Goal: Task Accomplishment & Management: Complete application form

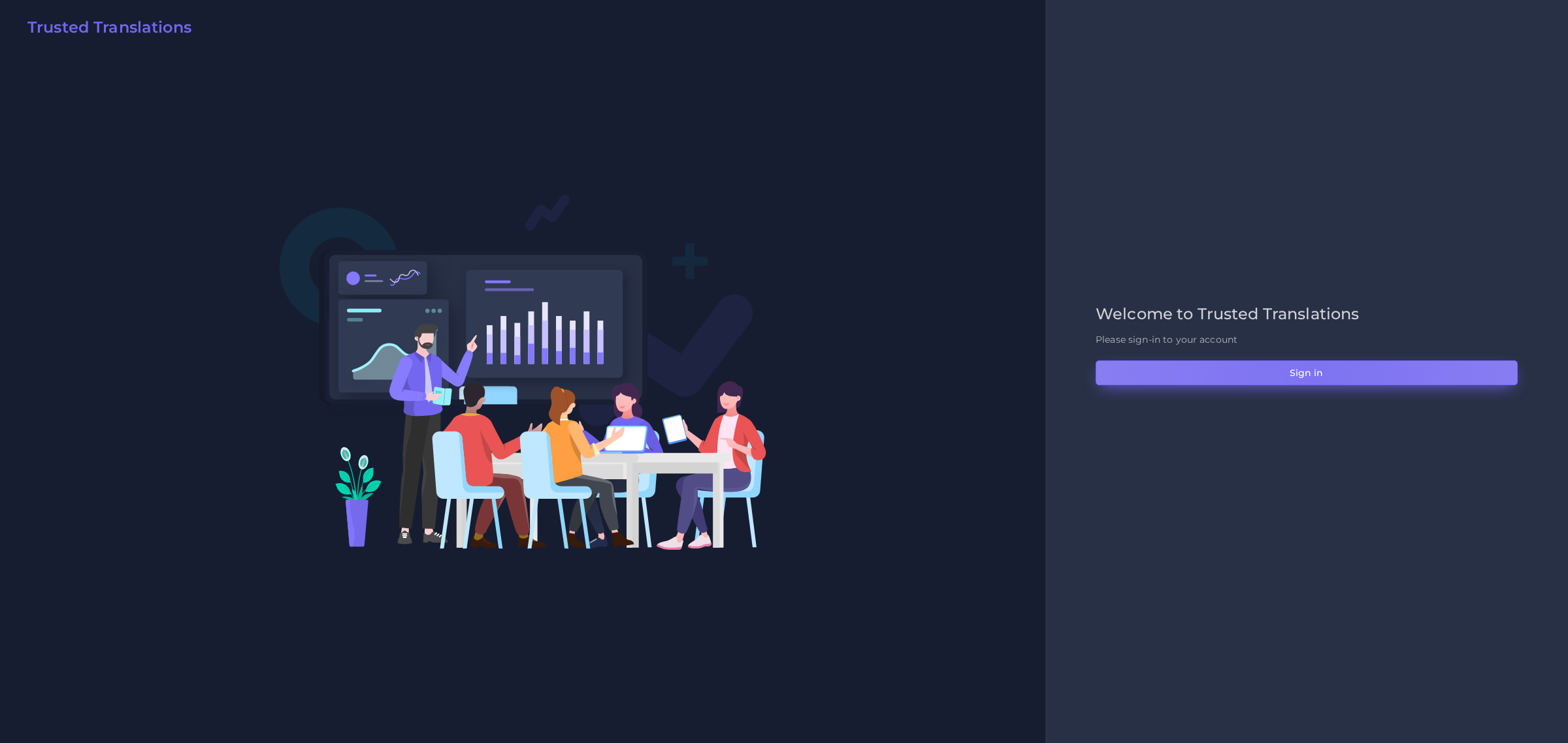
click at [1314, 377] on button "Sign in" at bounding box center [1307, 373] width 422 height 24
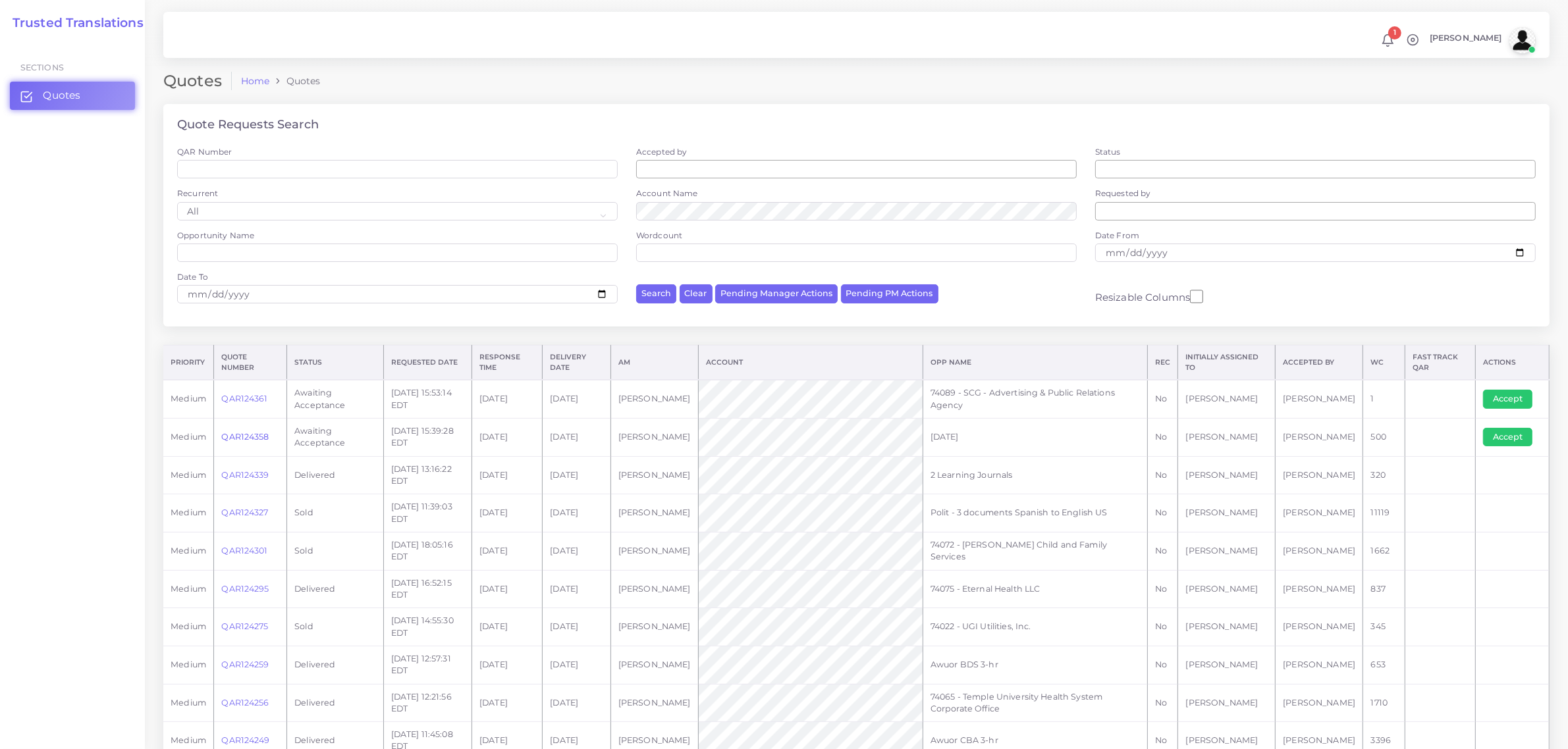
click at [252, 435] on link "QAR124358" at bounding box center [245, 437] width 47 height 10
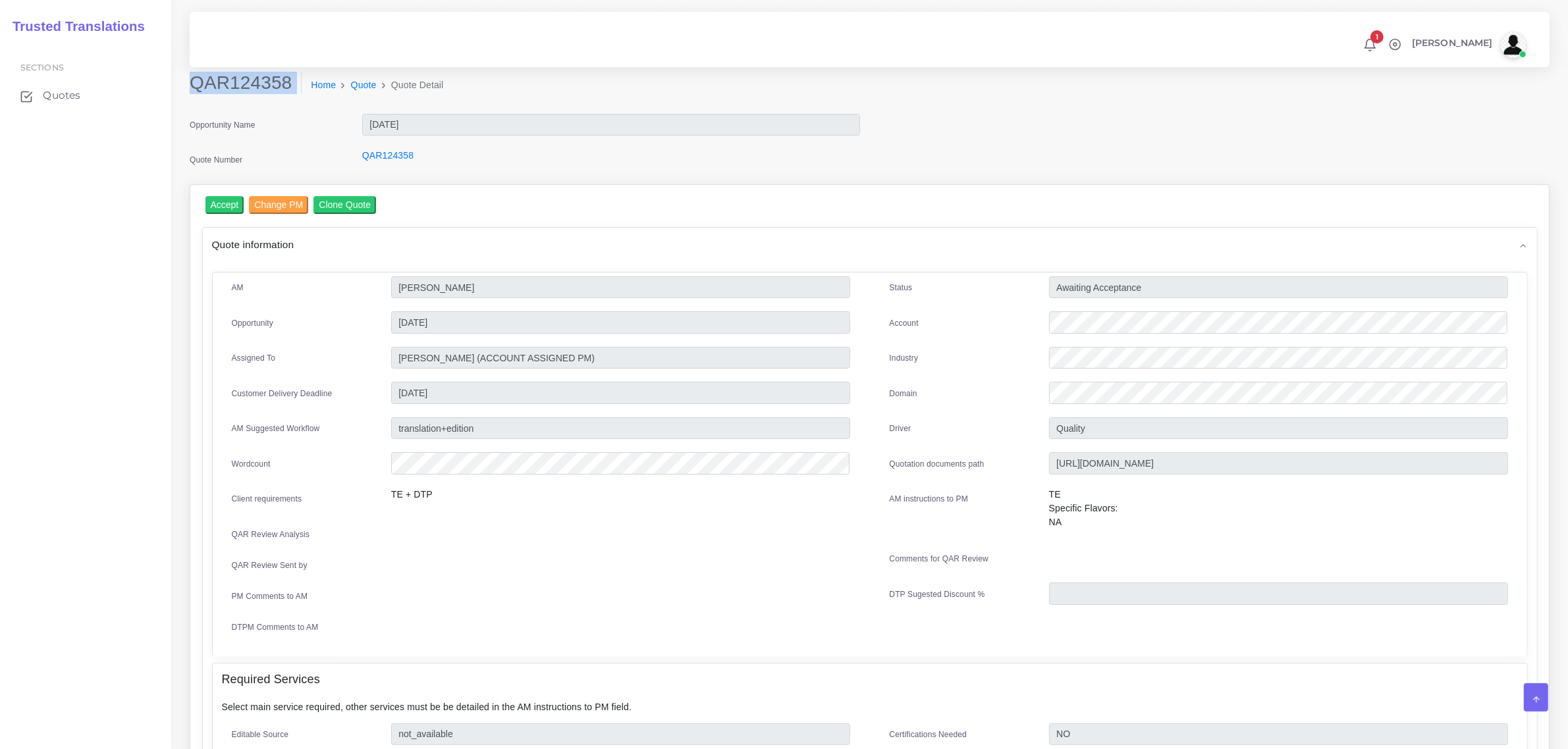
drag, startPoint x: 193, startPoint y: 81, endPoint x: 277, endPoint y: 101, distance: 86.3
click at [277, 101] on div "QAR124358 Home Quote Quote Detail" at bounding box center [697, 90] width 1034 height 37
copy div "QAR124358"
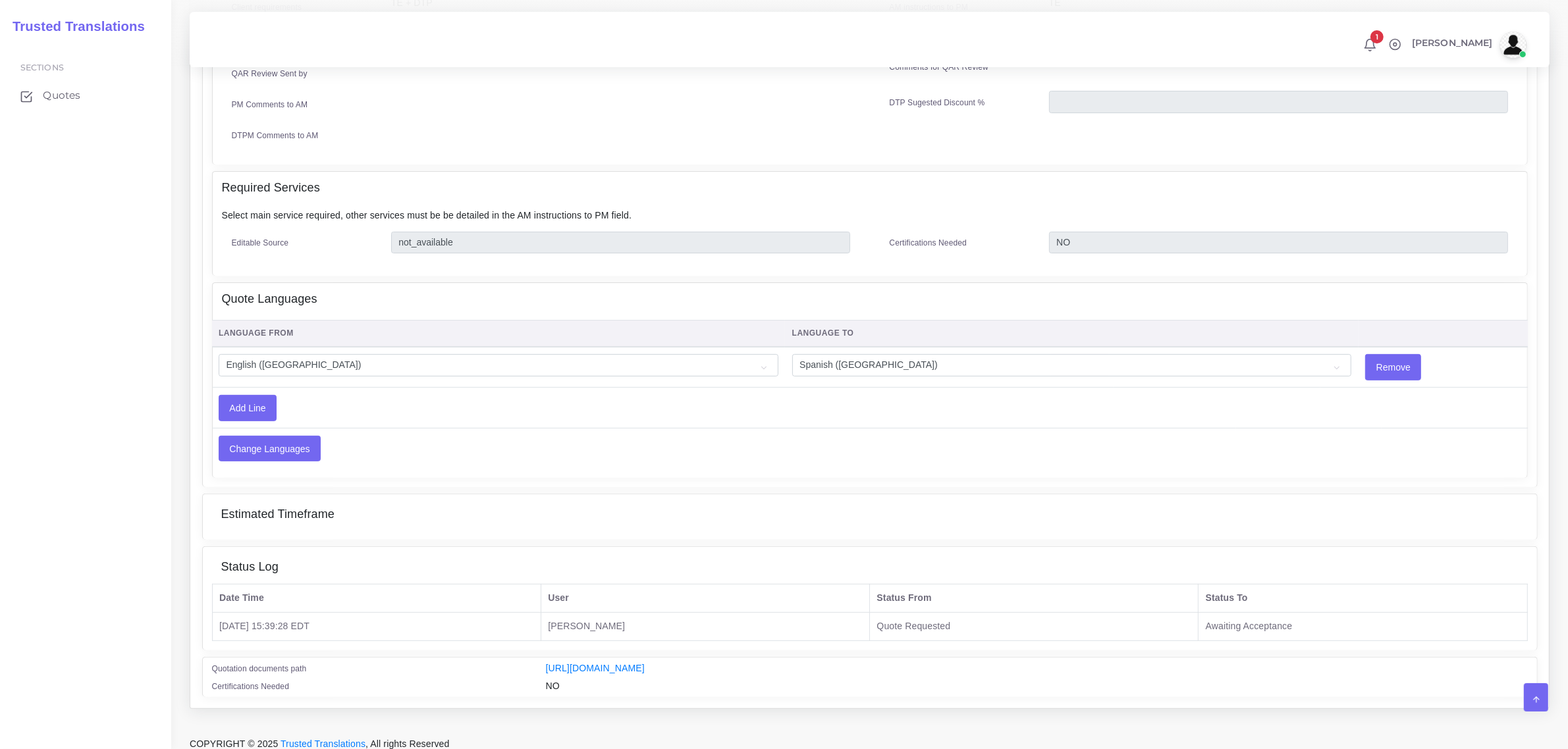
scroll to position [494, 0]
click at [645, 661] on link "https://workdrive.zoho.com/fgoh3e43b1a1fe2124b65bedd7c3c51a0e040/teams/fgoh3e43…" at bounding box center [595, 666] width 99 height 11
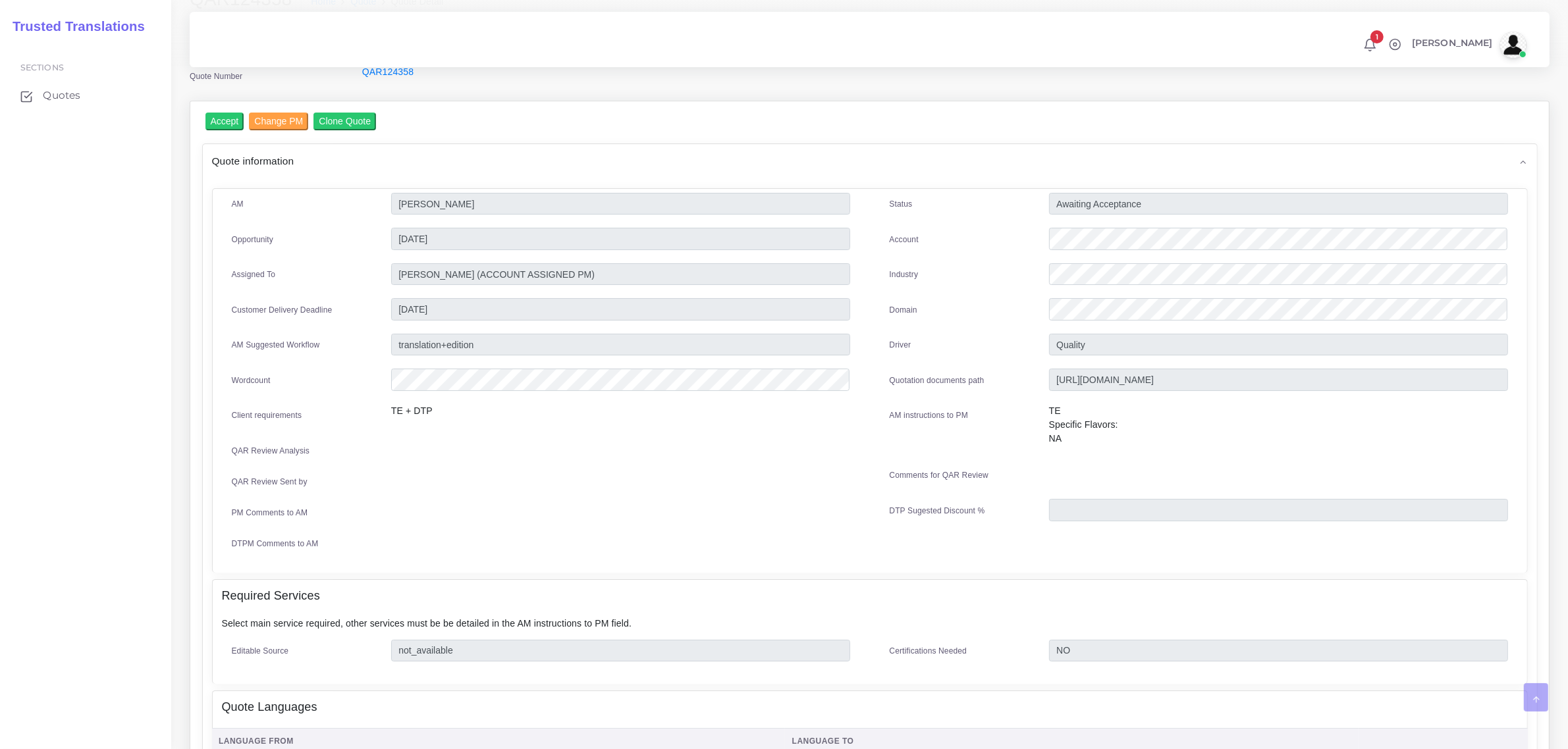
scroll to position [82, 0]
click at [229, 120] on input "Accept" at bounding box center [225, 123] width 39 height 17
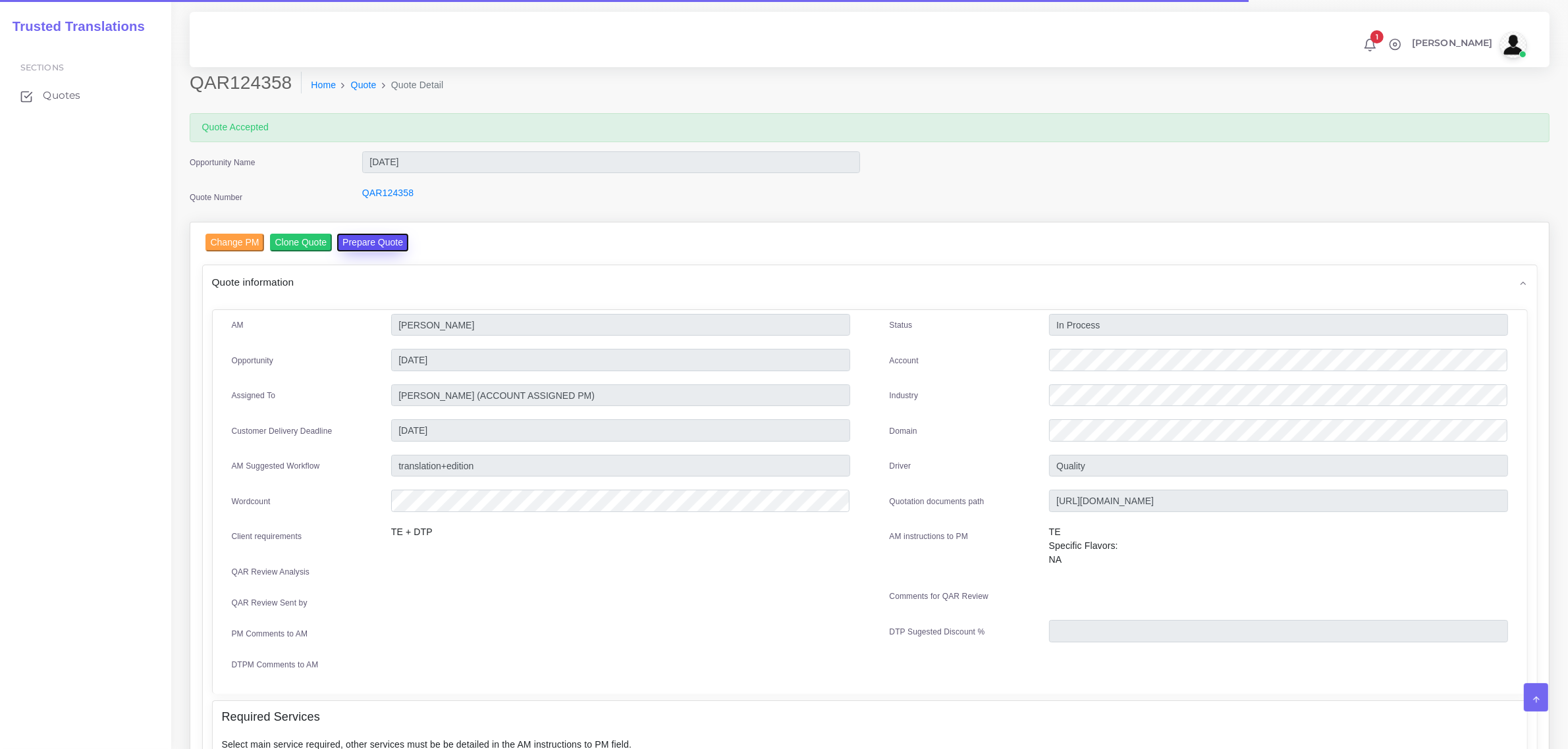
click at [375, 245] on button "Prepare Quote" at bounding box center [372, 242] width 71 height 17
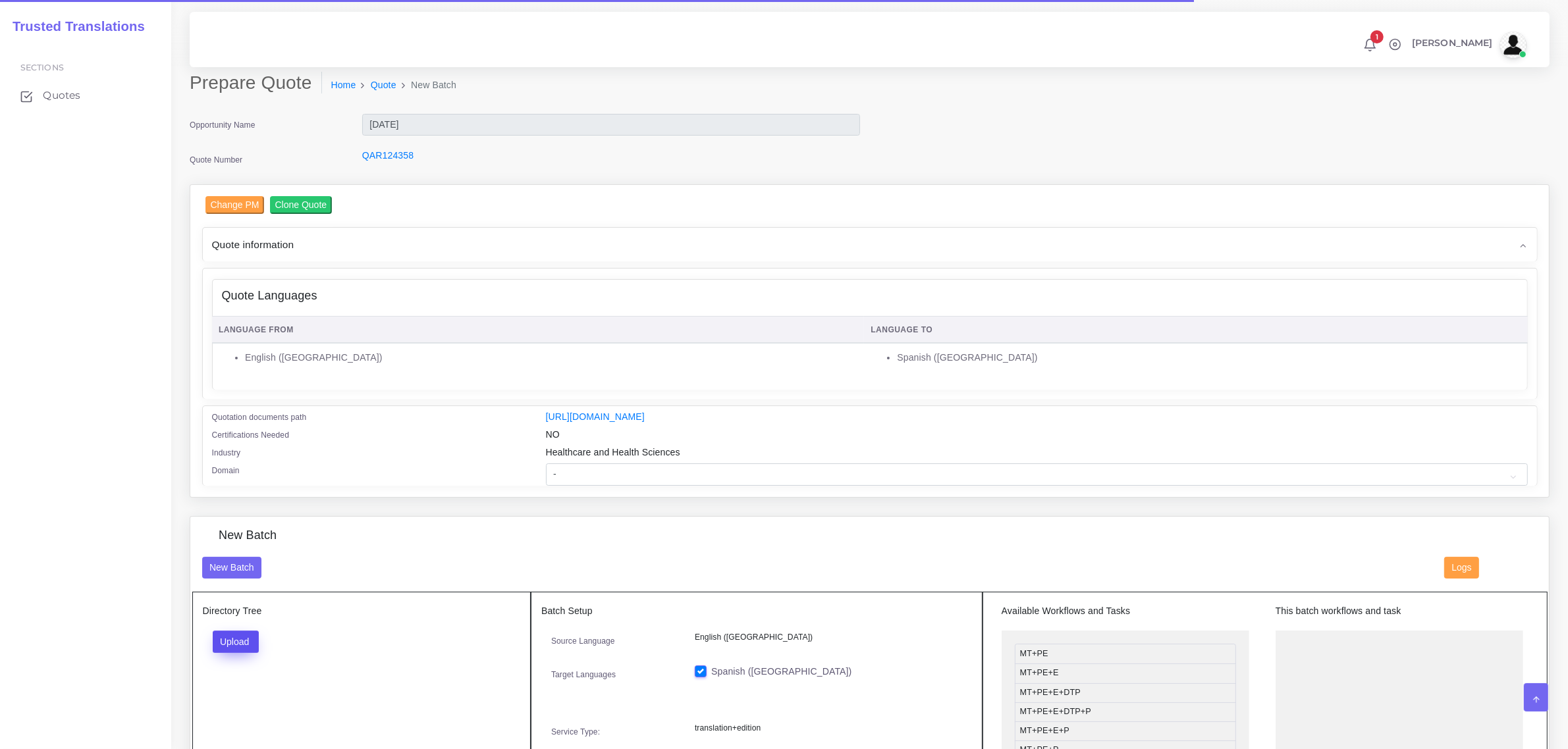
click at [237, 637] on button "Upload" at bounding box center [236, 642] width 46 height 22
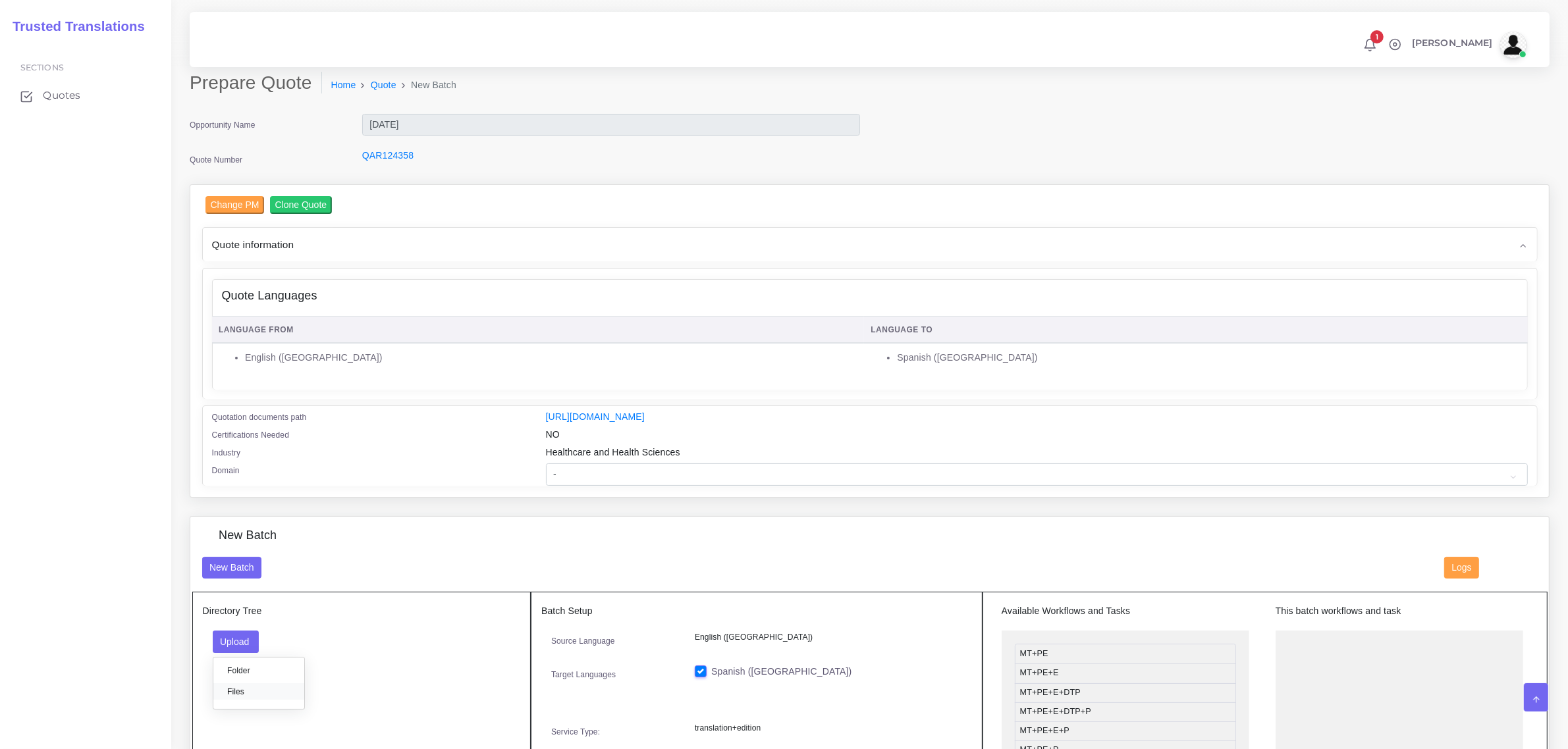
click at [242, 689] on label "Files" at bounding box center [258, 692] width 91 height 17
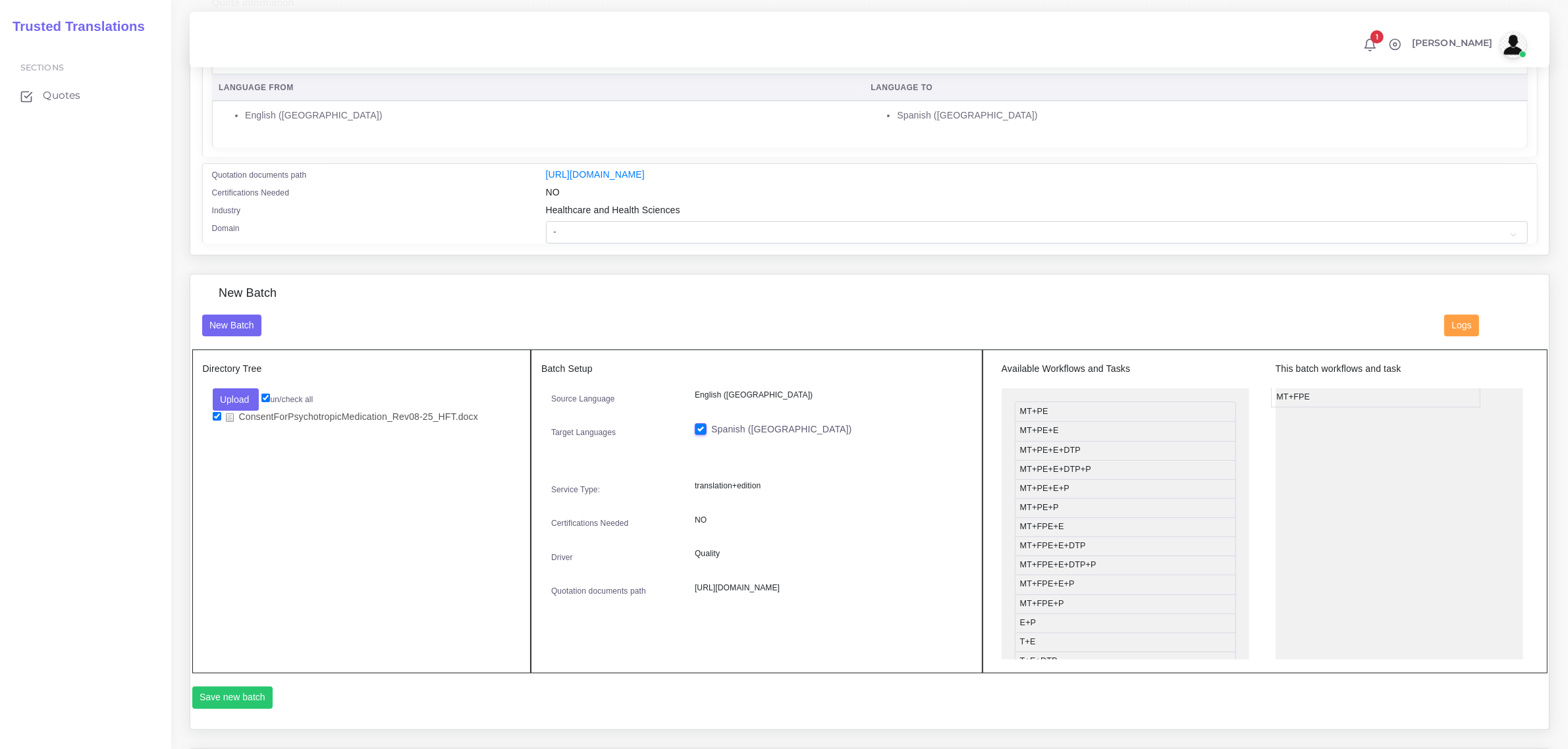
drag, startPoint x: 1090, startPoint y: 525, endPoint x: 1357, endPoint y: 393, distance: 297.8
click at [237, 696] on button "Save new batch" at bounding box center [233, 697] width 81 height 22
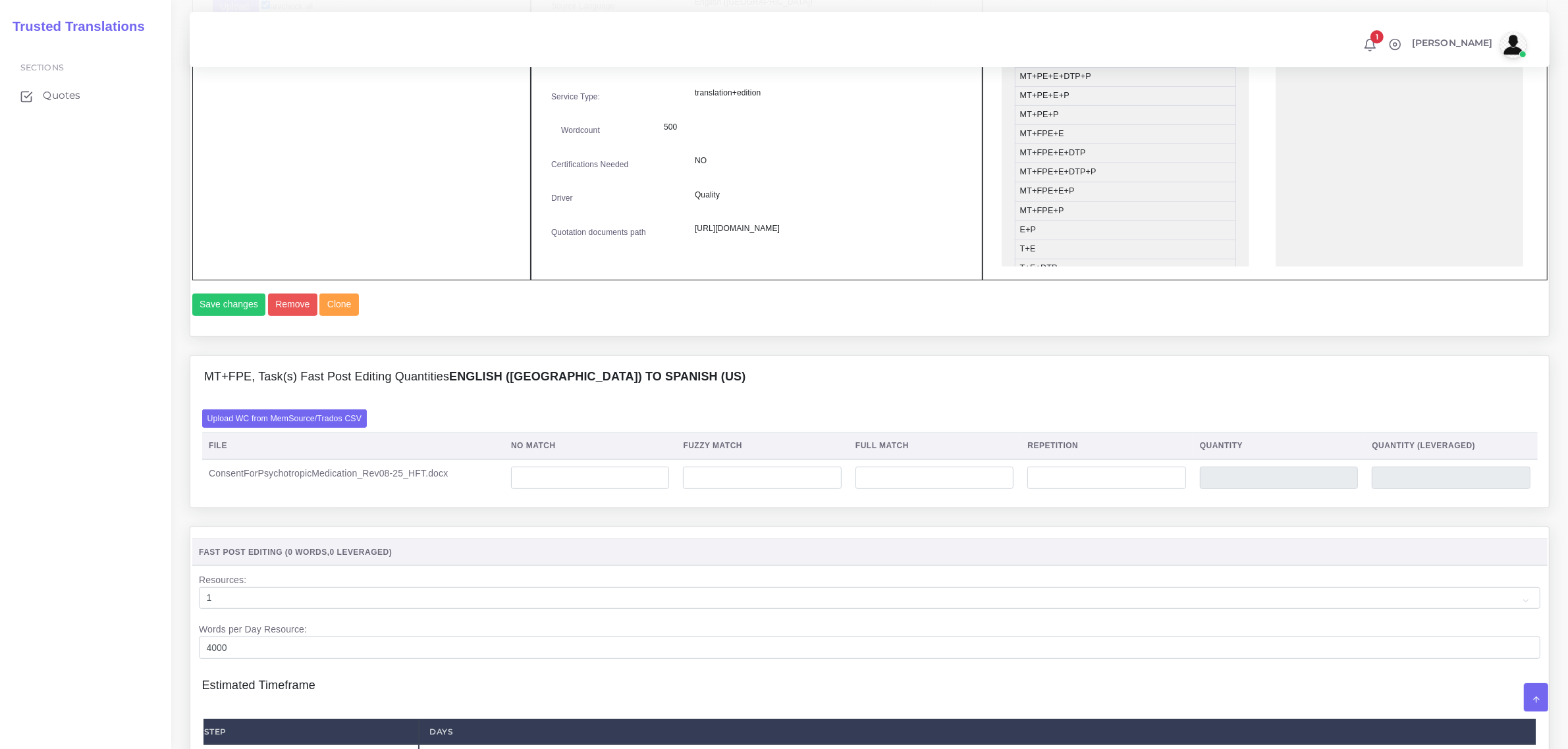
scroll to position [658, 0]
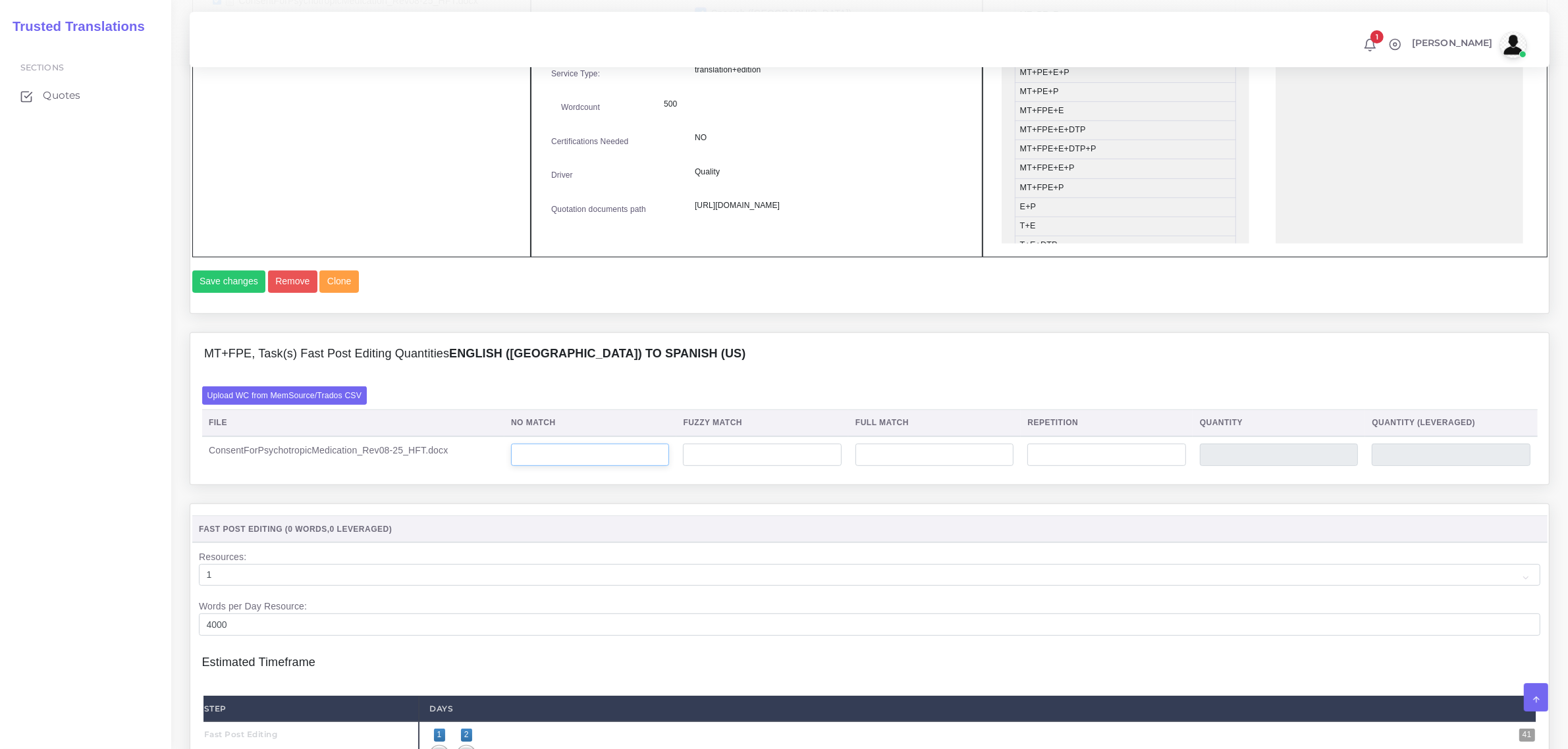
click at [568, 466] on input "number" at bounding box center [590, 454] width 158 height 22
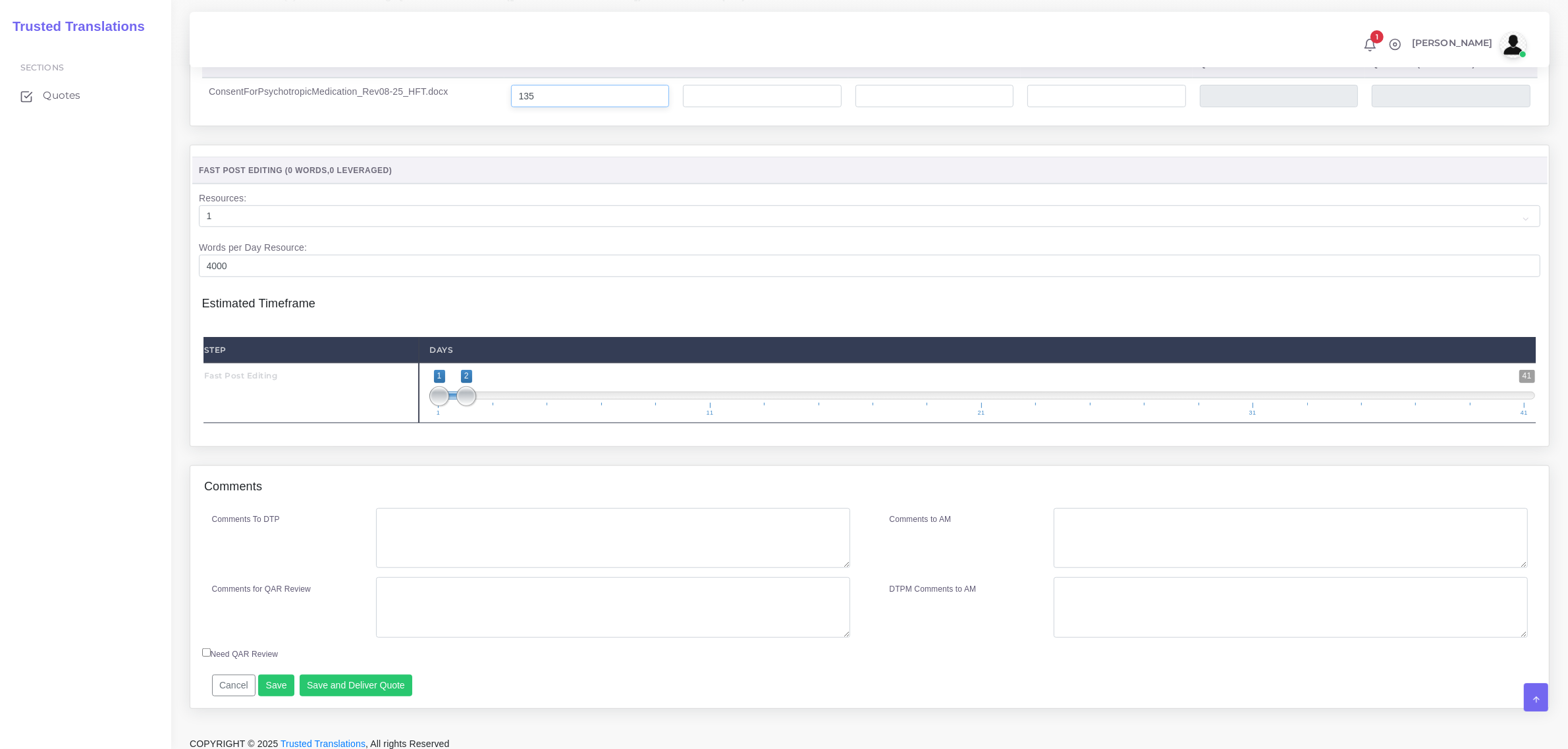
scroll to position [1054, 0]
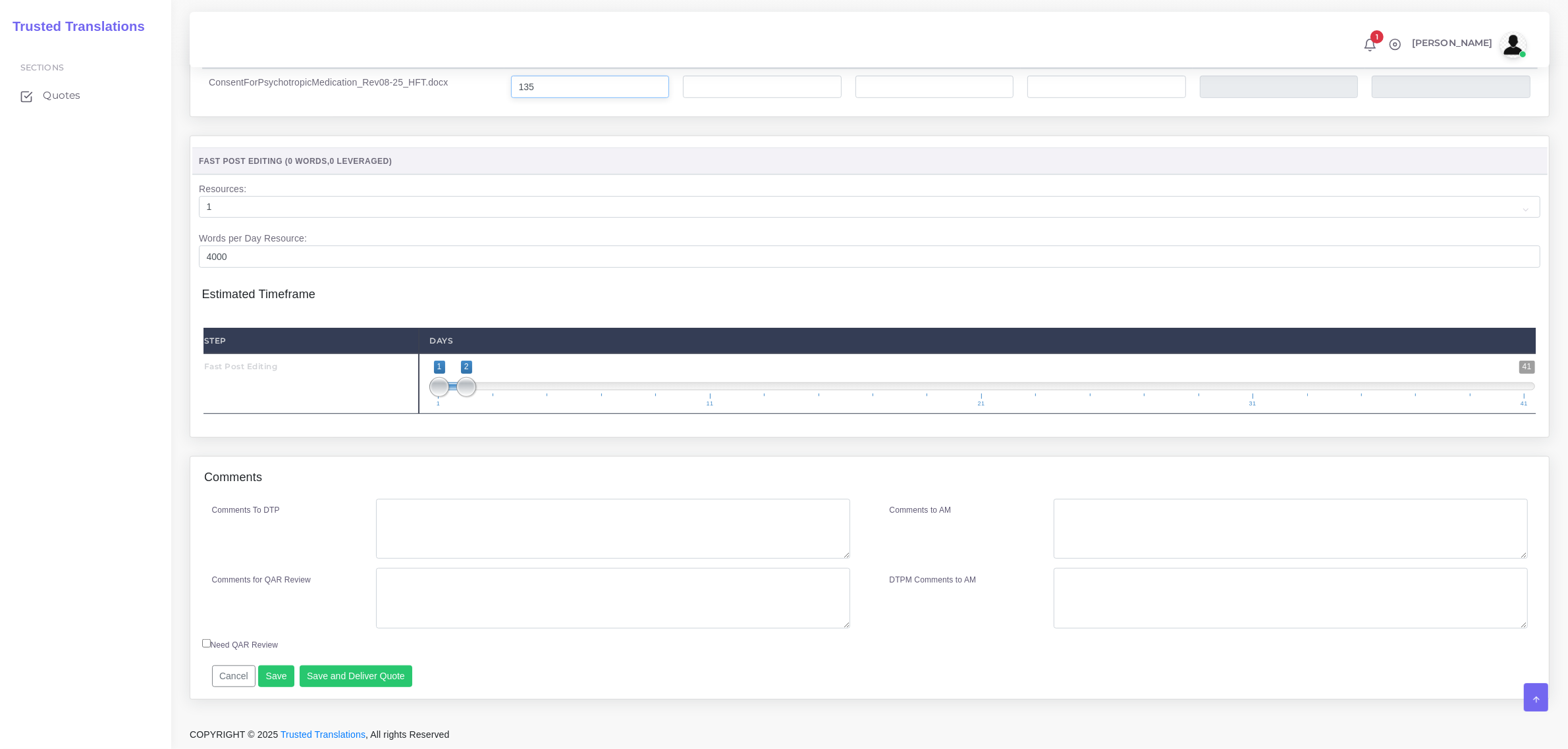
type input "135"
click at [410, 533] on textarea "Comments To DTP" at bounding box center [613, 529] width 473 height 60
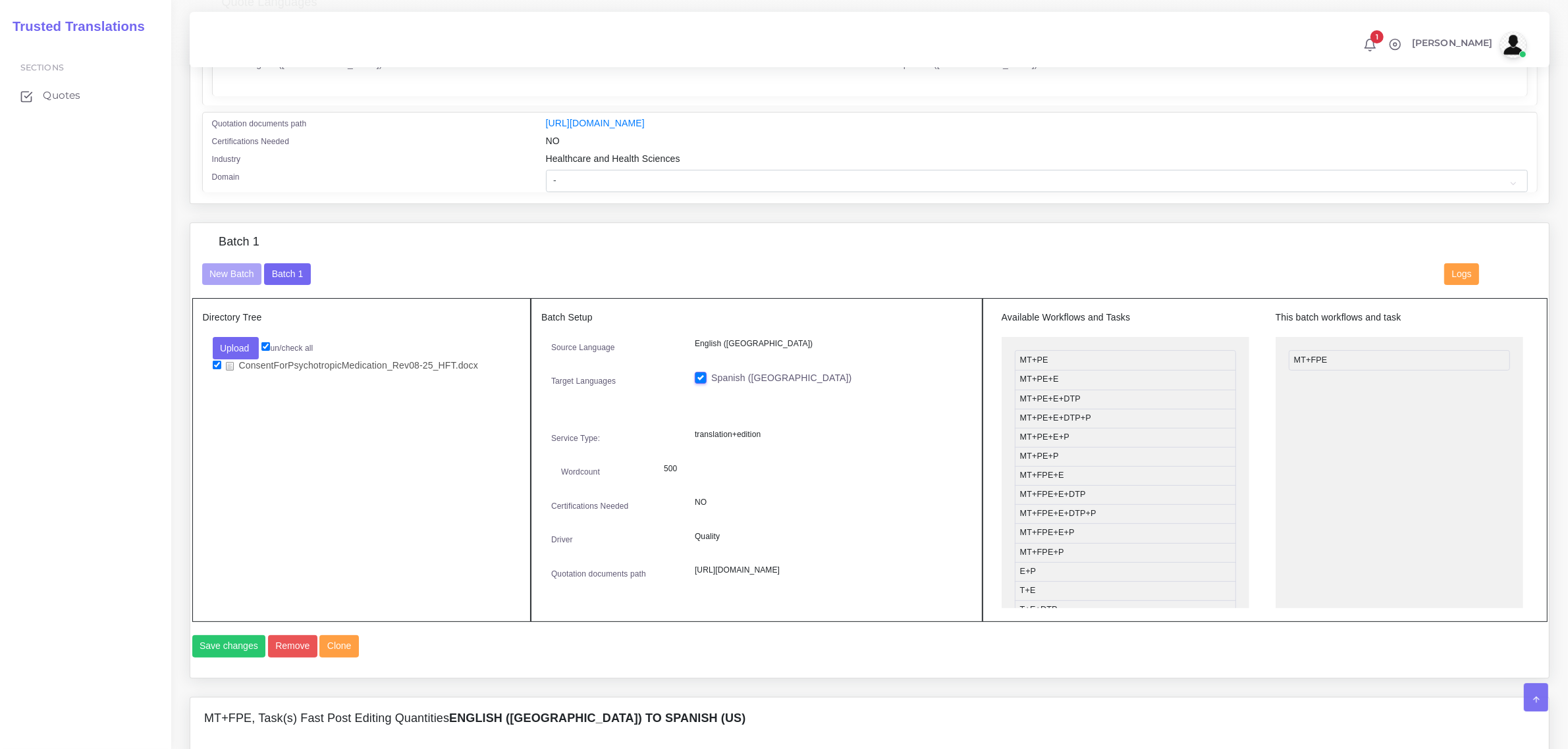
scroll to position [149, 0]
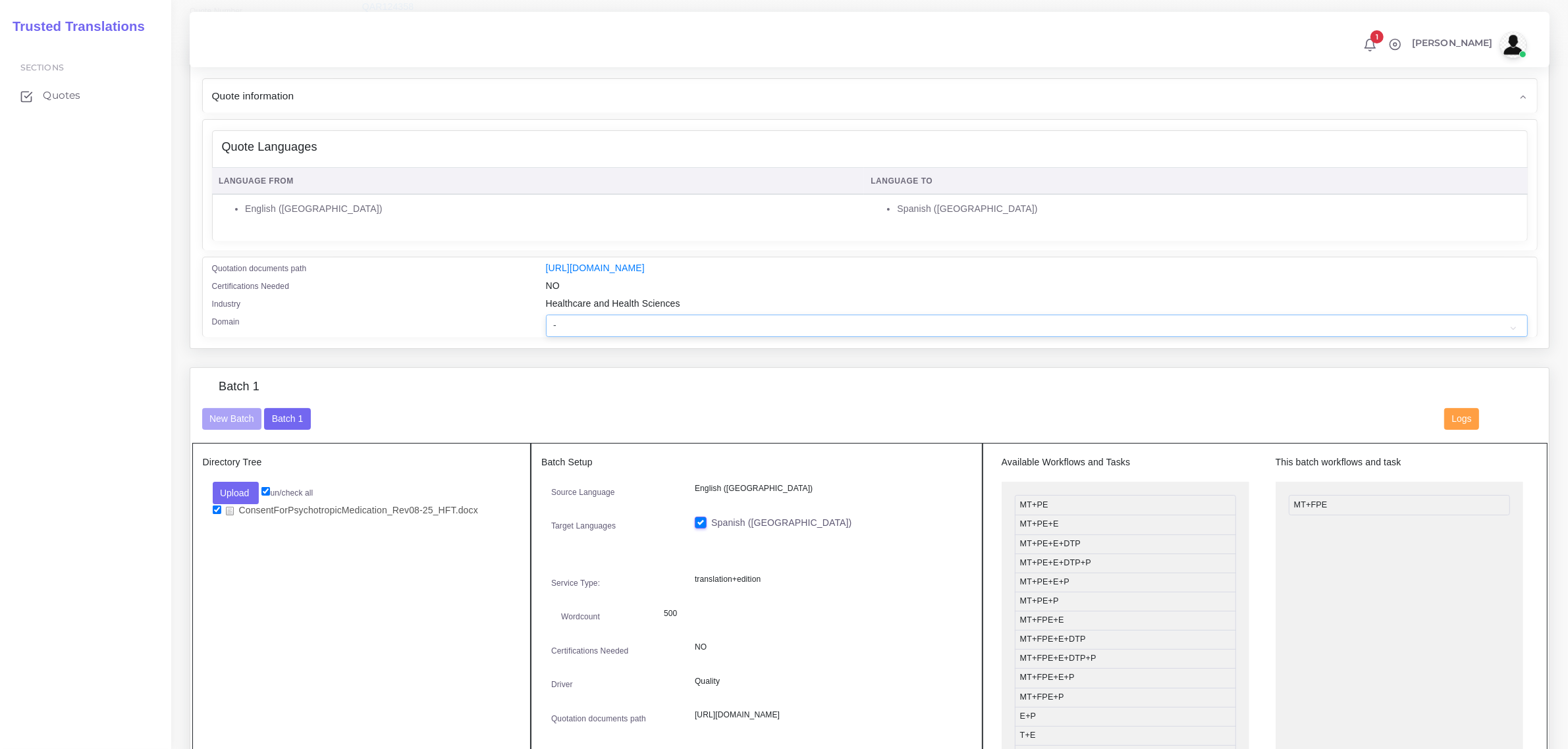
click at [584, 330] on select "- Advertising and Media Agriculture, Forestry and Fishing Architecture, Buildin…" at bounding box center [1037, 326] width 982 height 22
select select "Healthcare and Health Sciences"
click at [546, 315] on select "- Advertising and Media Agriculture, Forestry and Fishing Architecture, Buildin…" at bounding box center [1037, 326] width 982 height 22
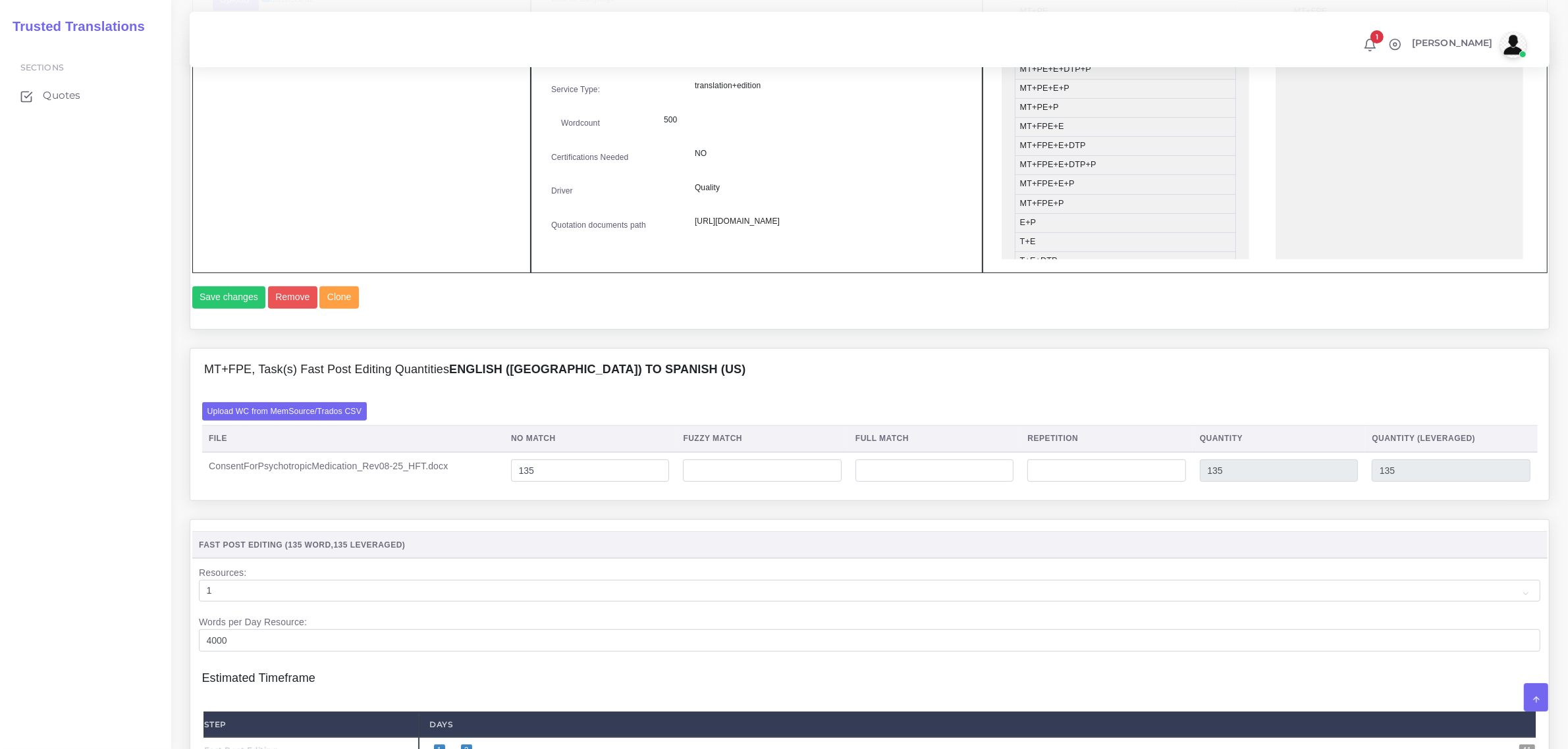
scroll to position [1054, 0]
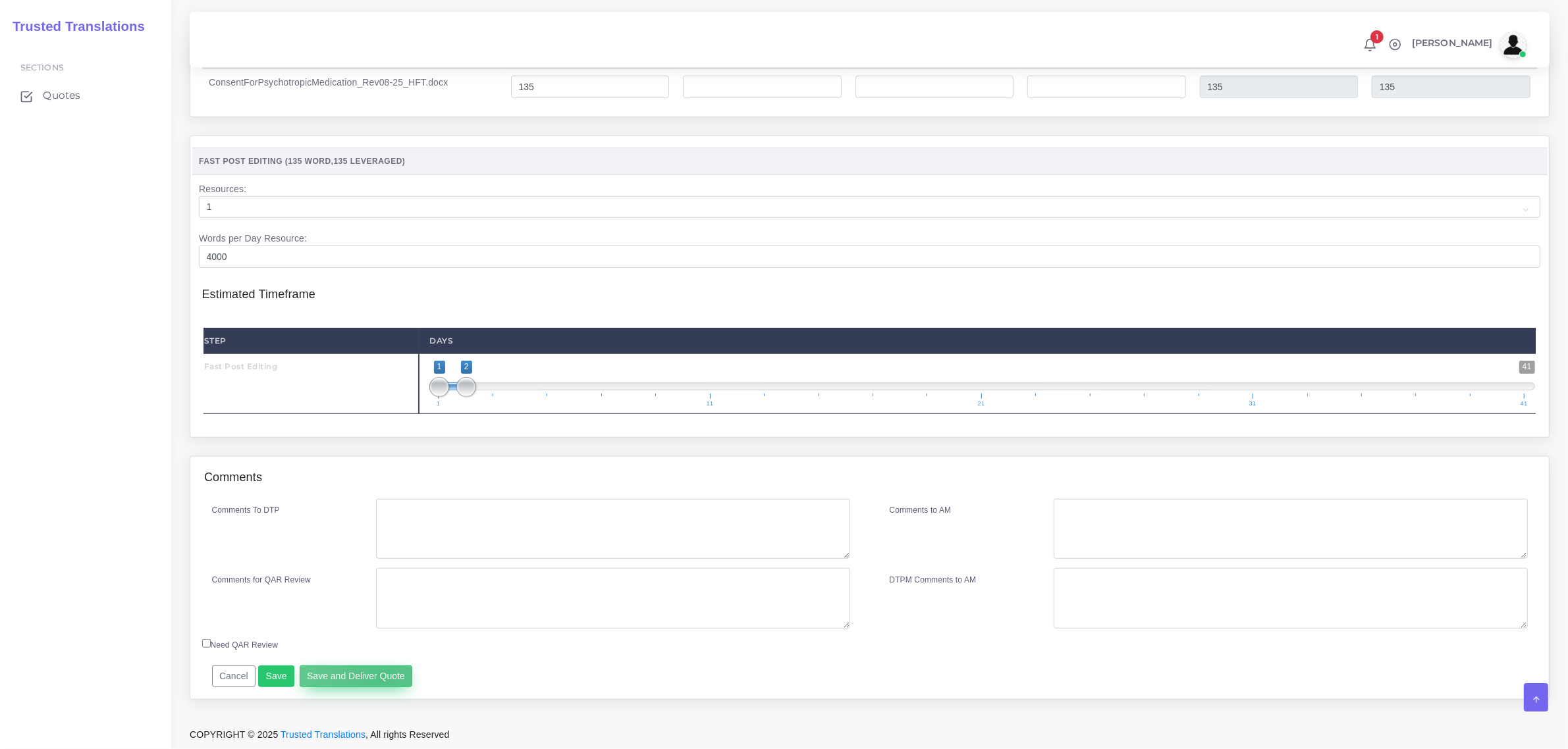
click at [376, 682] on button "Save and Deliver Quote" at bounding box center [356, 676] width 113 height 22
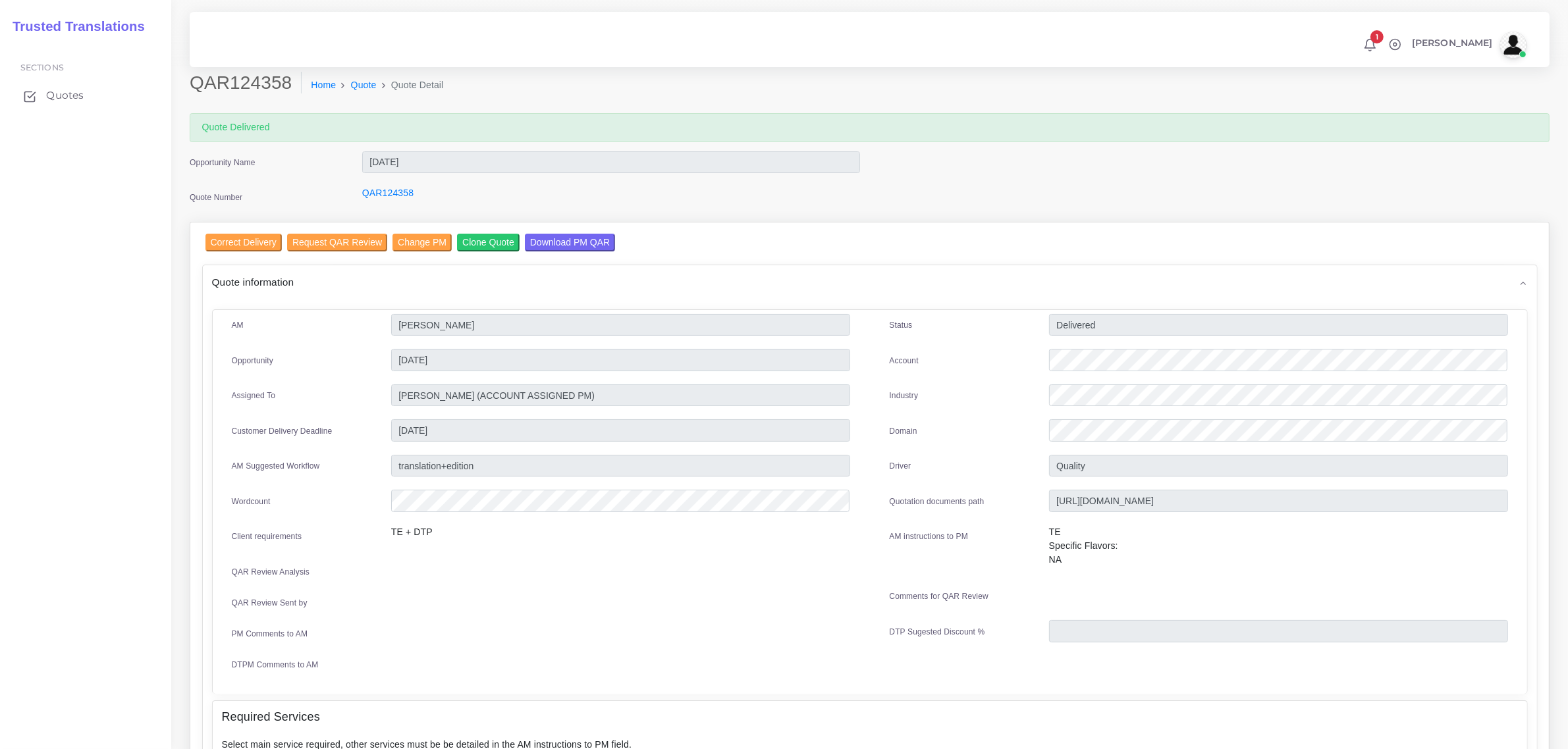
click at [54, 94] on span "Quotes" at bounding box center [65, 96] width 38 height 15
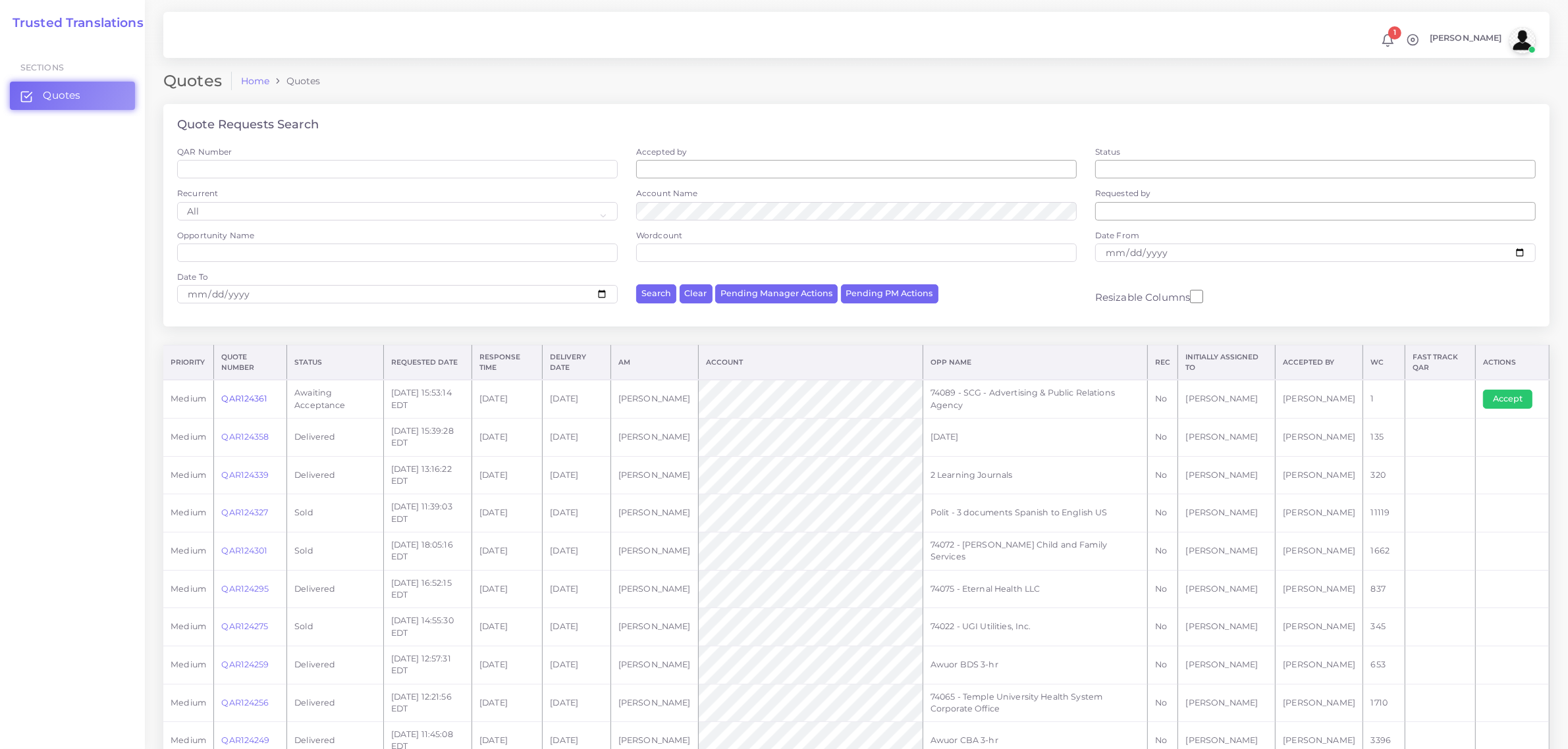
click at [251, 397] on link "QAR124361" at bounding box center [244, 398] width 46 height 10
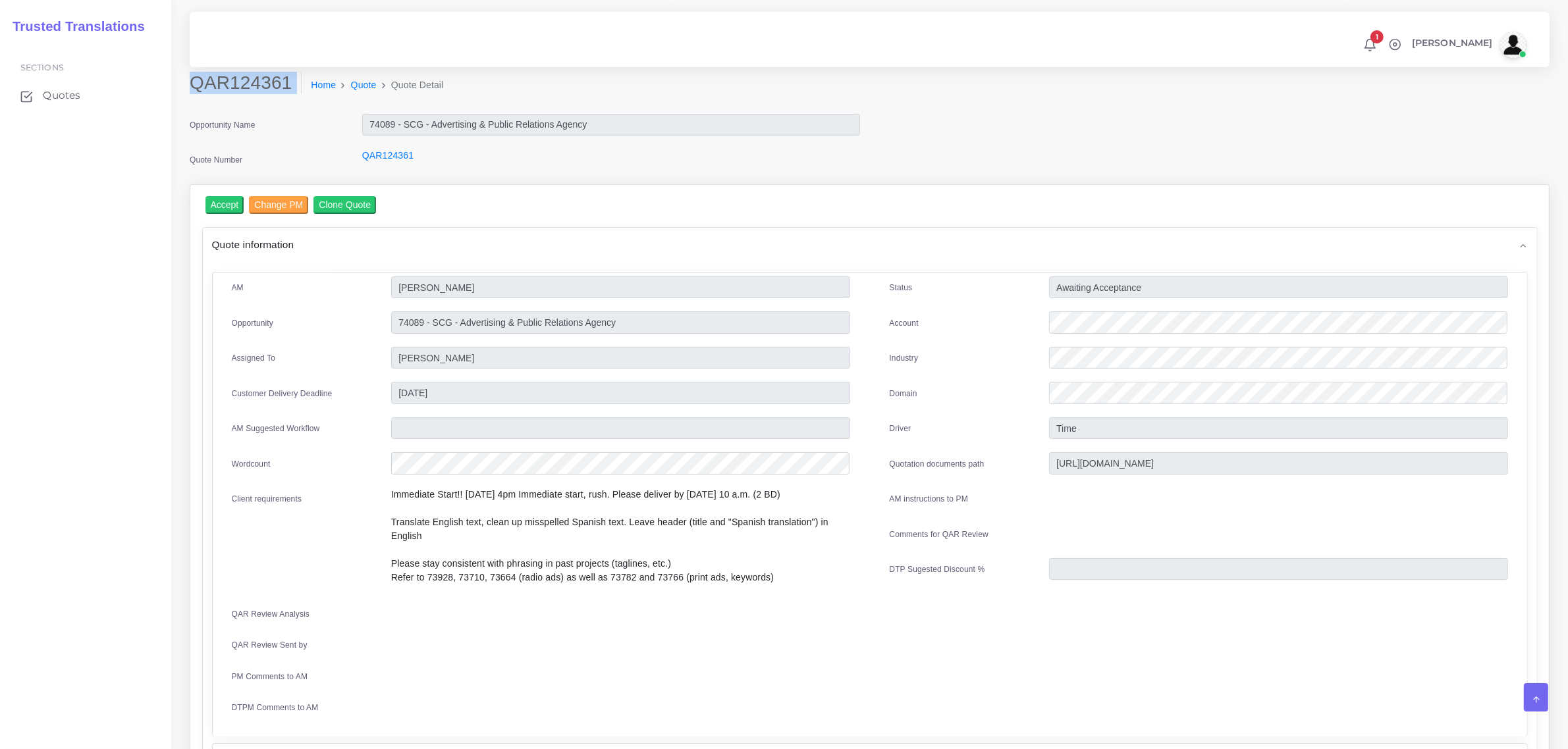
drag, startPoint x: 189, startPoint y: 86, endPoint x: 283, endPoint y: 103, distance: 95.5
click at [283, 103] on div "QAR124361 Home Quote Quote Detail" at bounding box center [697, 90] width 1034 height 37
copy div "QAR124361"
click at [219, 204] on input "Accept" at bounding box center [225, 205] width 39 height 17
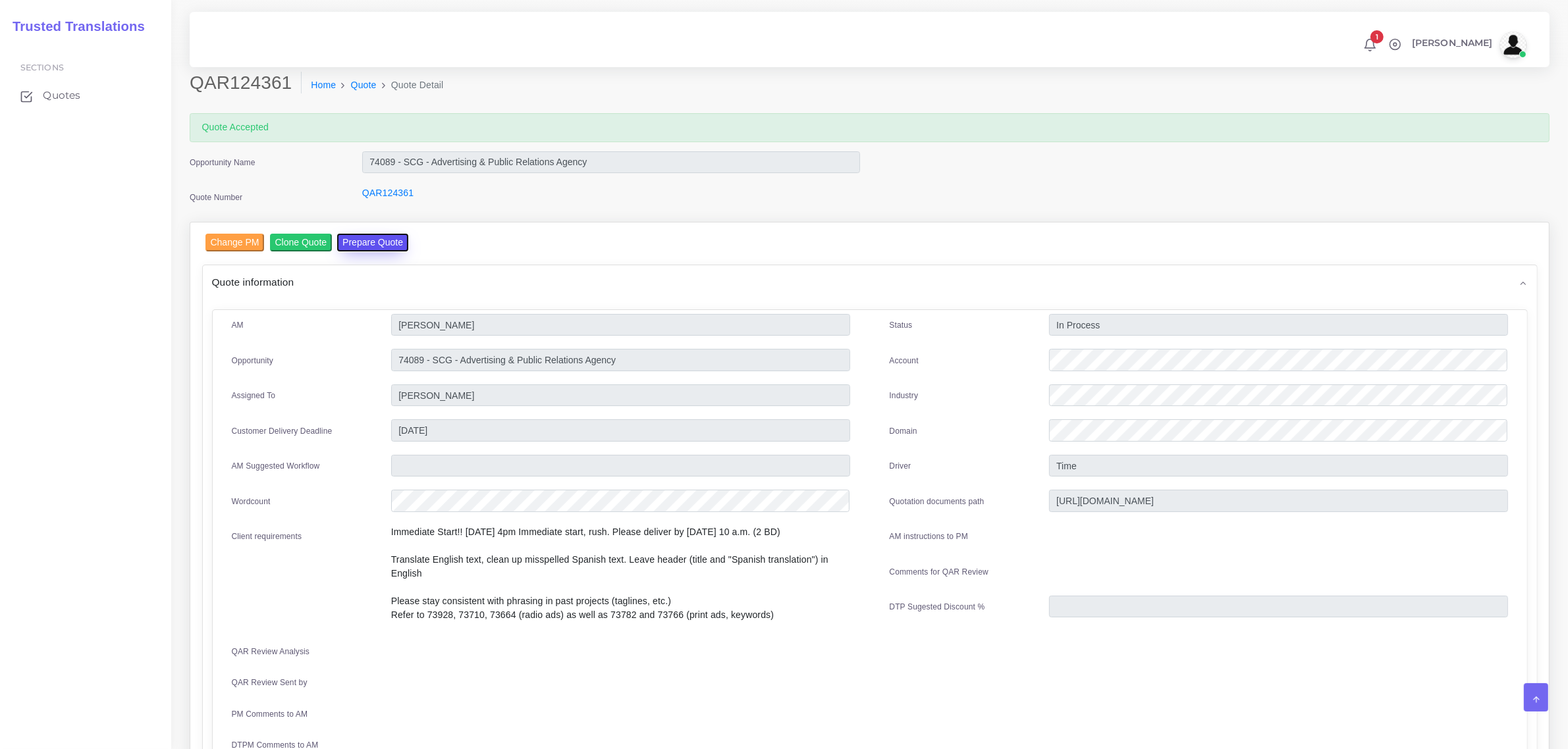
click at [363, 241] on button "Prepare Quote" at bounding box center [372, 242] width 71 height 17
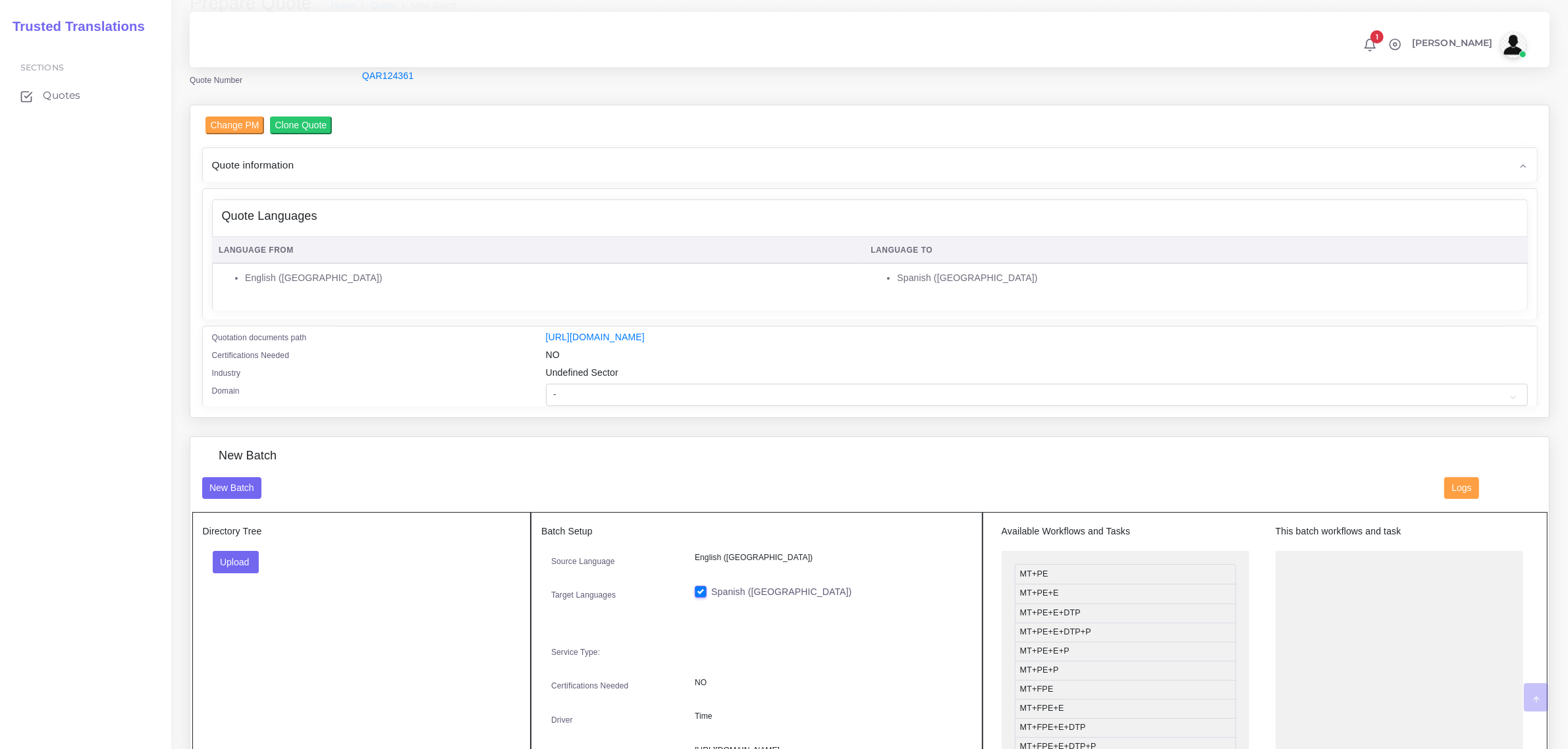
scroll to position [165, 0]
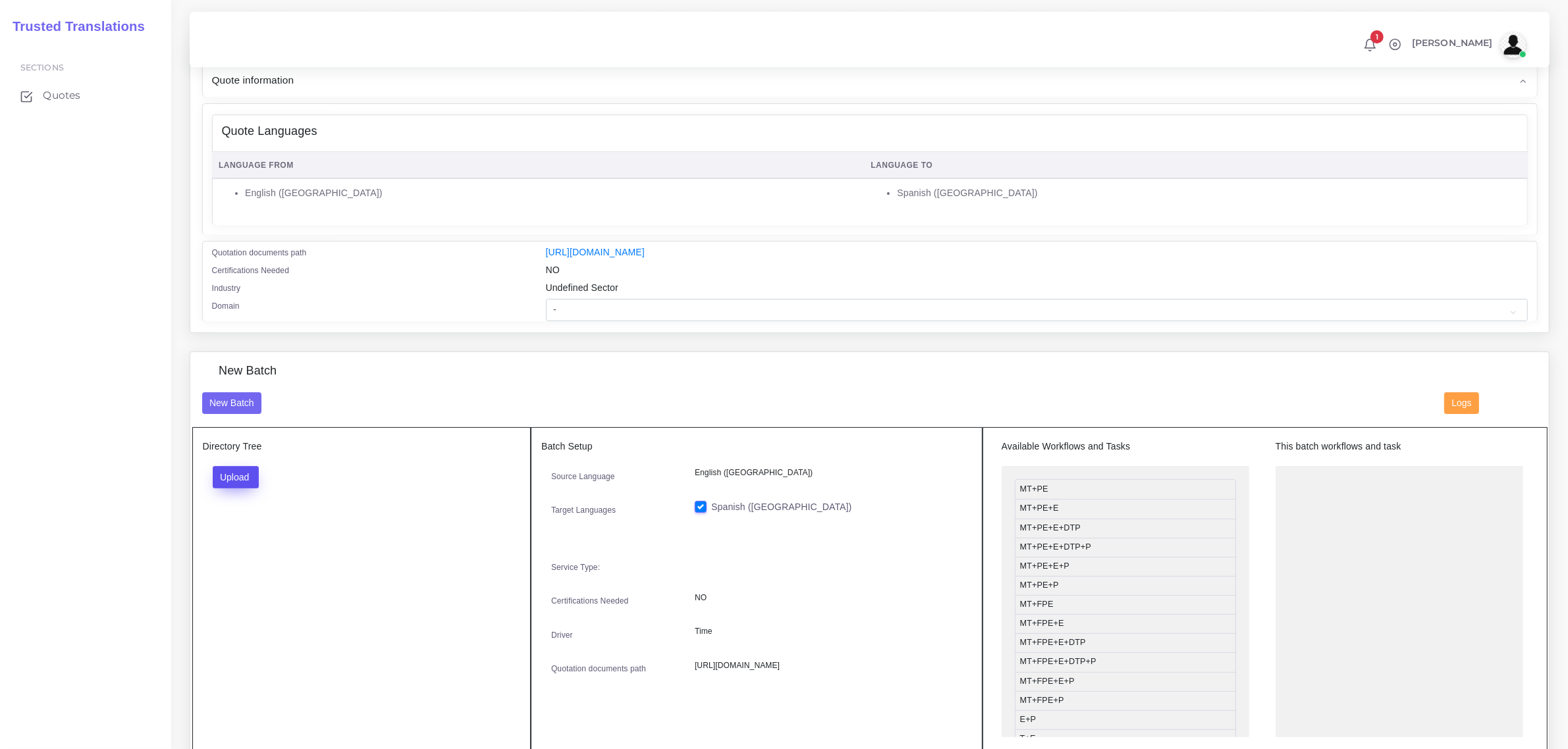
click at [242, 478] on button "Upload" at bounding box center [236, 477] width 46 height 22
click at [257, 528] on label "Files" at bounding box center [258, 527] width 91 height 17
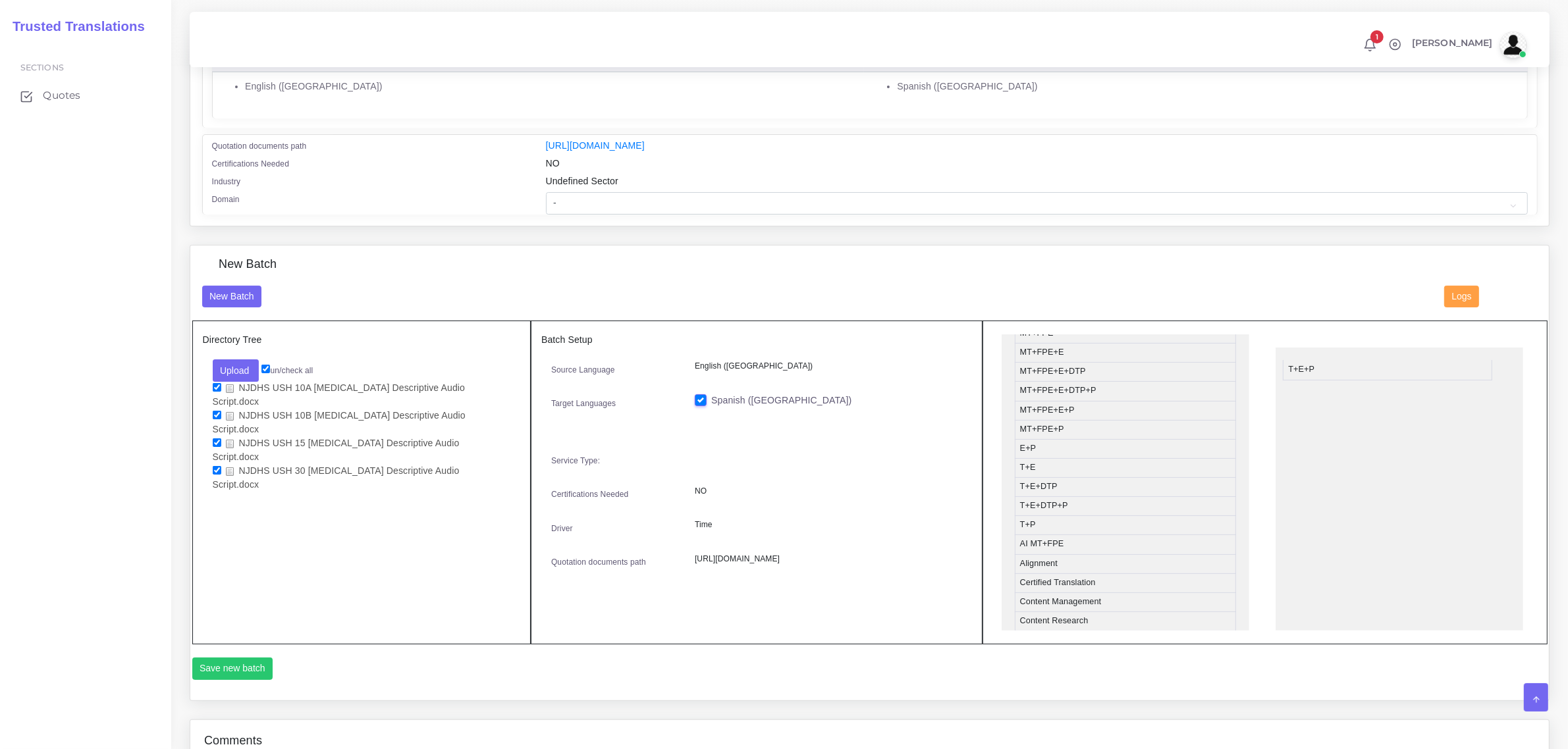
drag, startPoint x: 1111, startPoint y: 528, endPoint x: 1379, endPoint y: 367, distance: 312.6
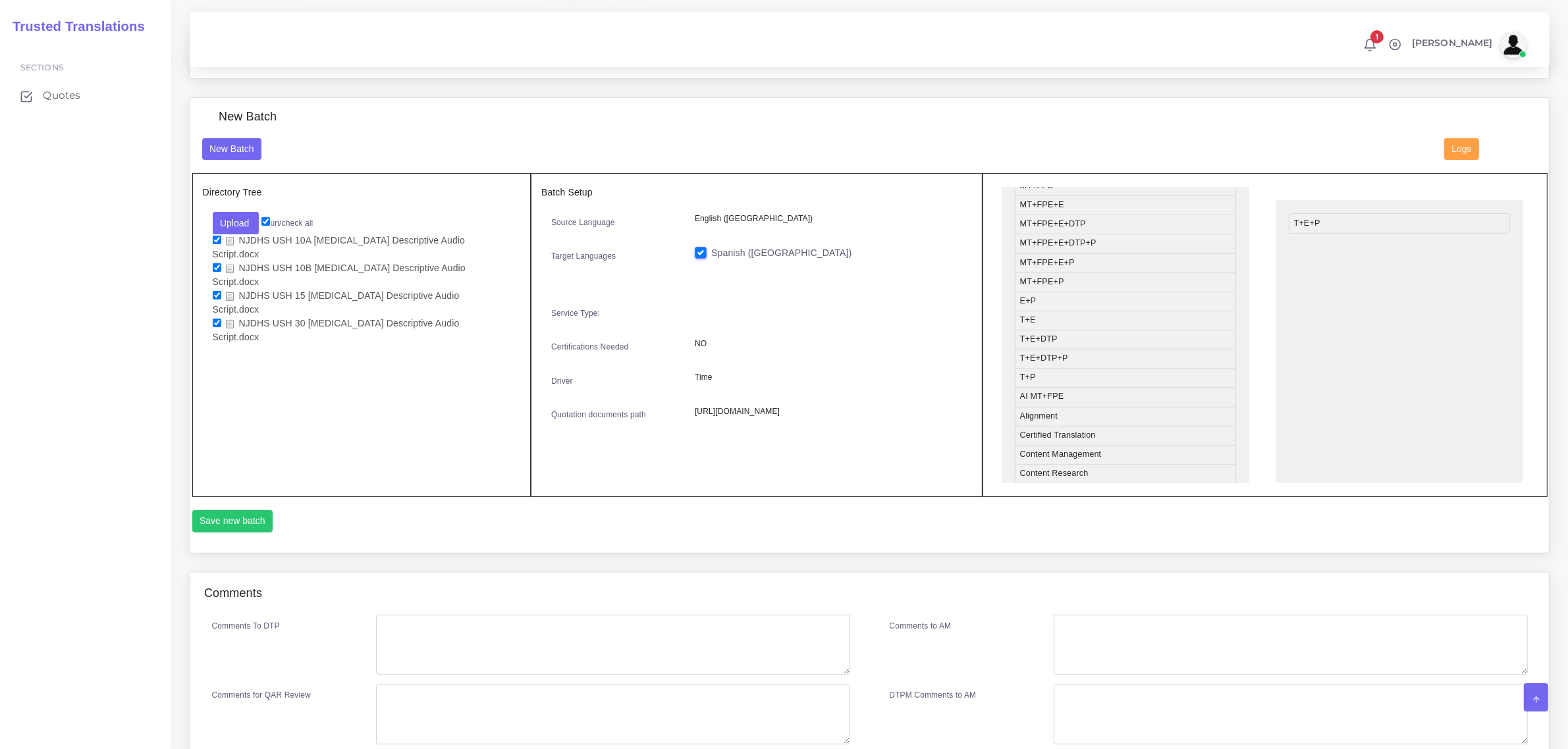
scroll to position [436, 0]
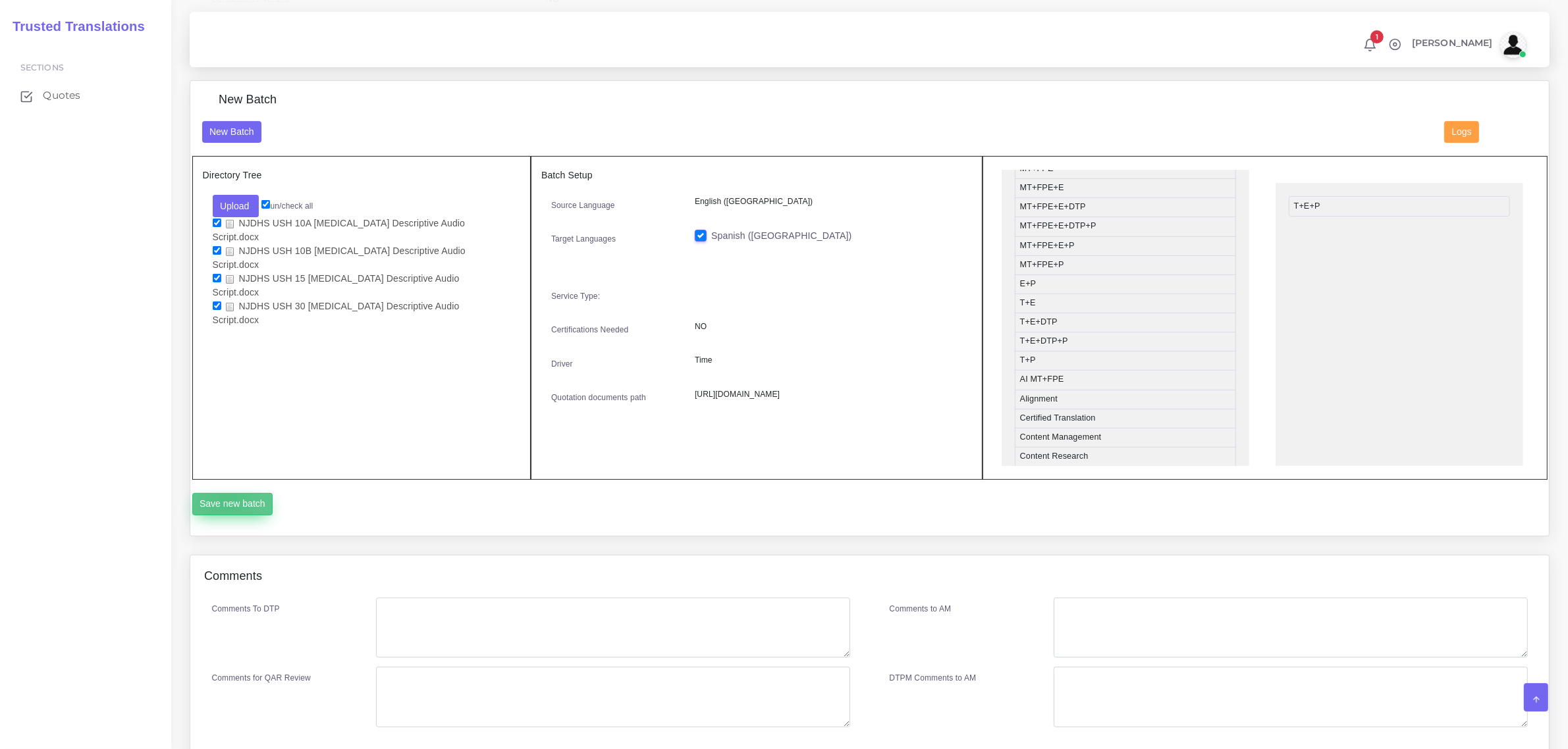
click at [227, 499] on button "Save new batch" at bounding box center [233, 504] width 81 height 22
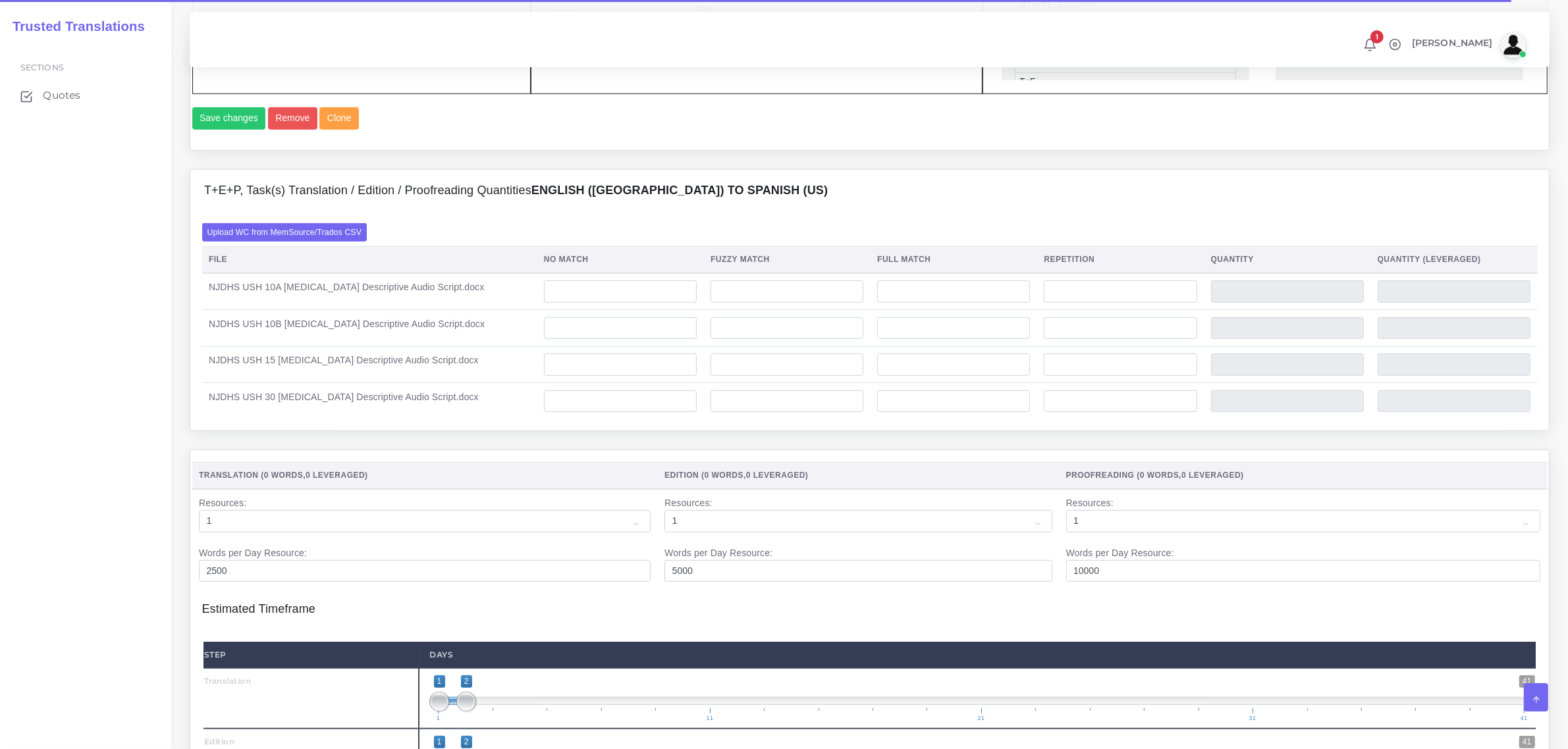
scroll to position [823, 0]
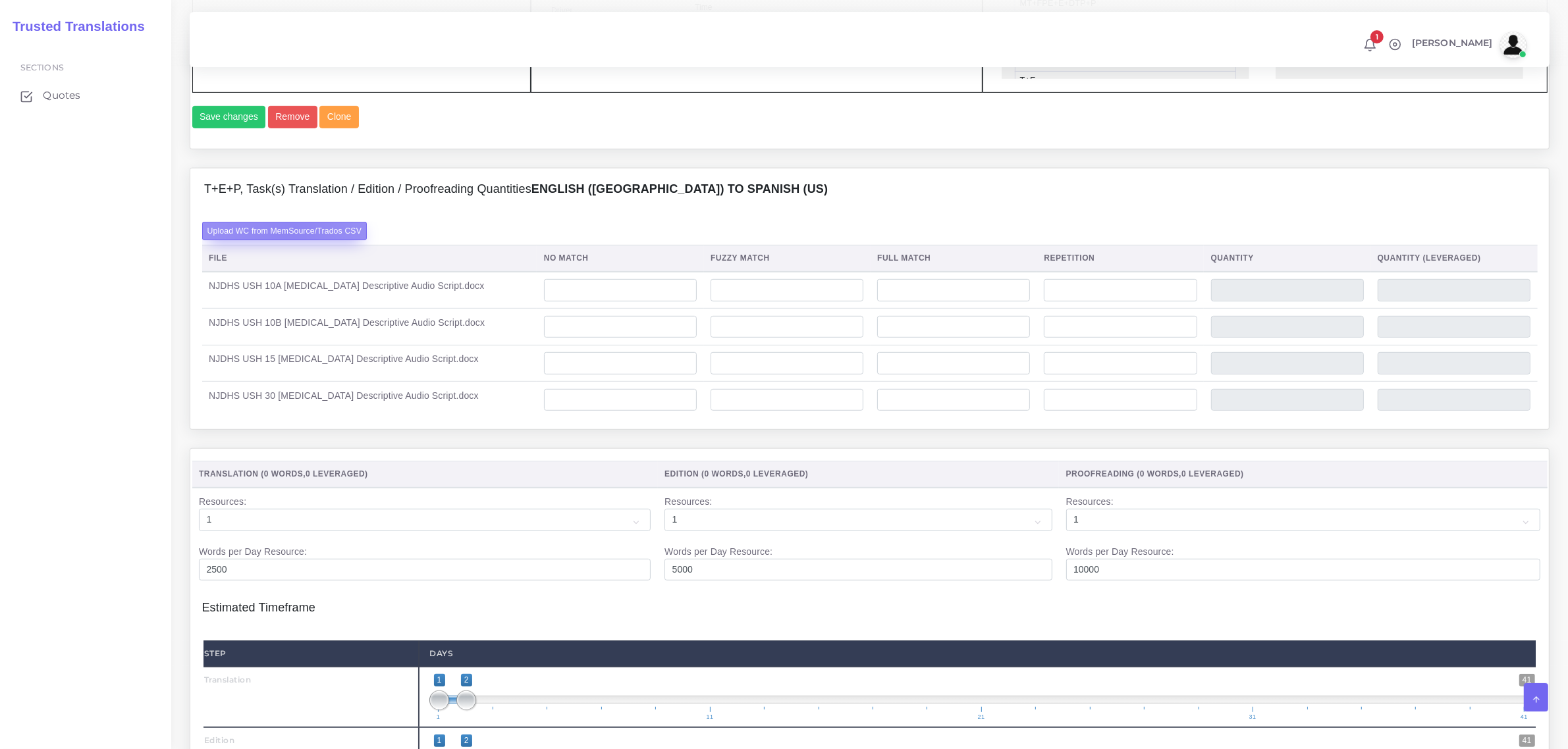
click at [288, 240] on label "Upload WC from MemSource/Trados CSV" at bounding box center [285, 231] width 166 height 17
click at [0, 0] on input "Upload WC from MemSource/Trados CSV" at bounding box center [0, 0] width 0 height 0
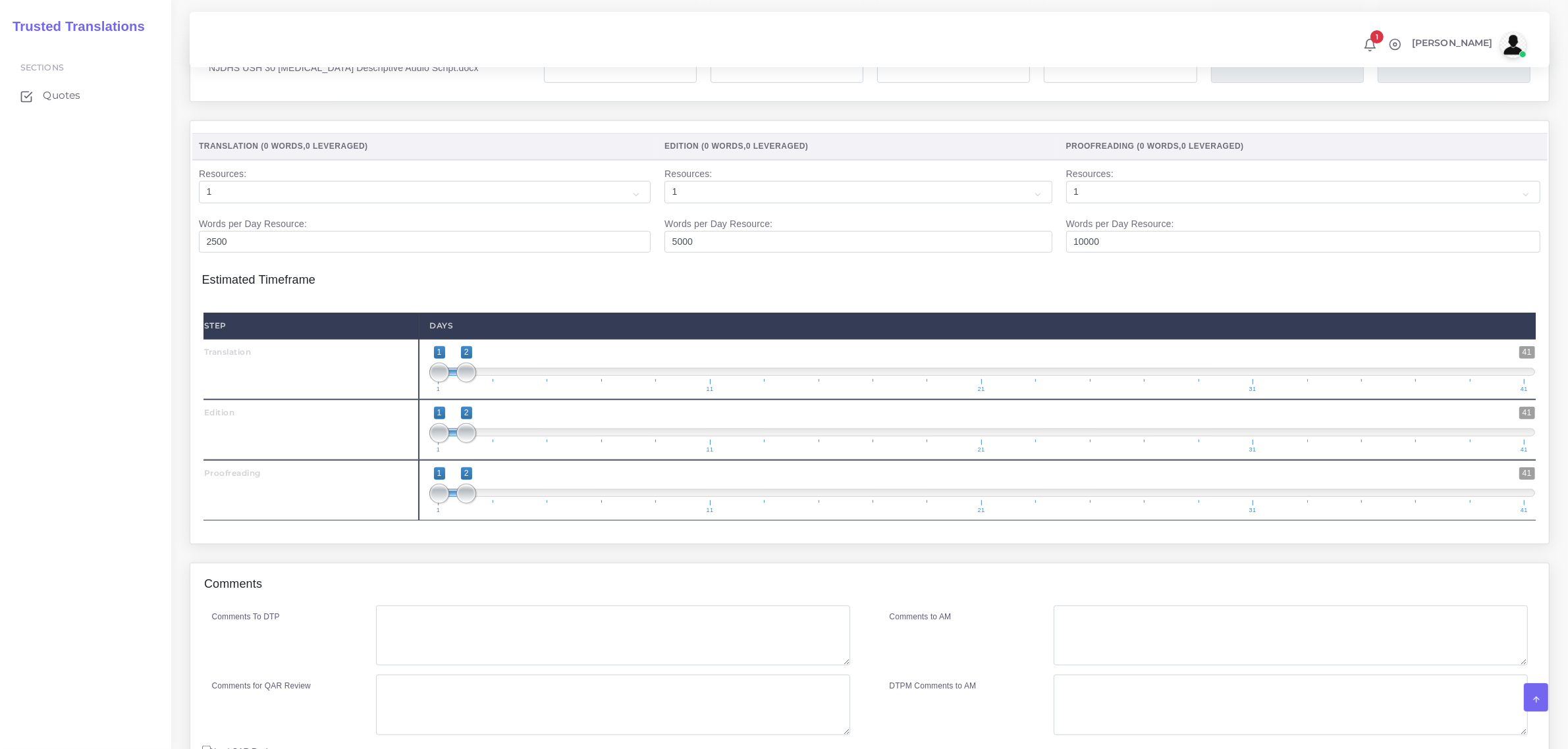
scroll to position [1152, 0]
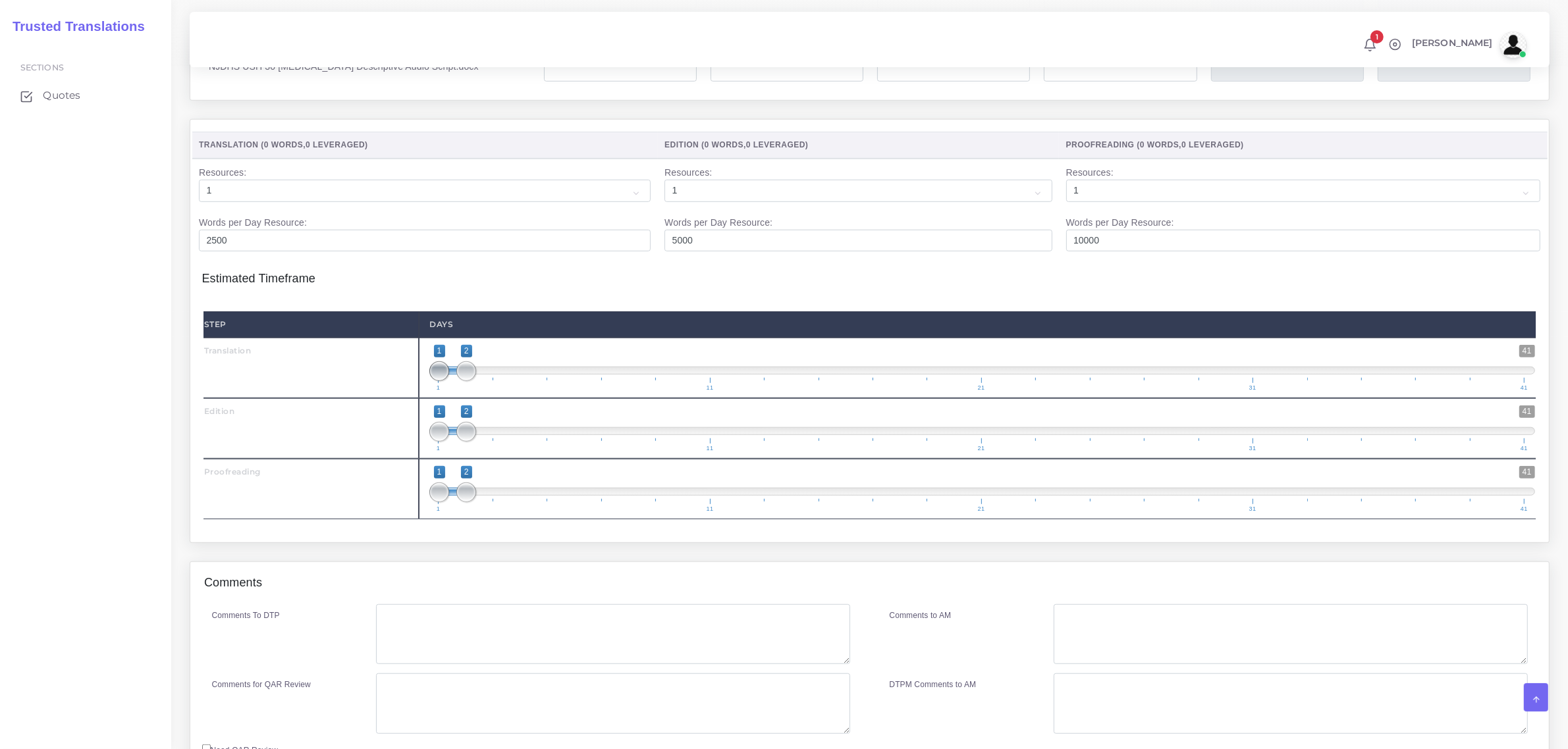
click at [438, 381] on span at bounding box center [438, 371] width 20 height 20
type input "1;1"
drag, startPoint x: 463, startPoint y: 396, endPoint x: 431, endPoint y: 427, distance: 44.6
click at [426, 398] on div "1 41 1 1 1 — 1 1 11 21 31 41 1;1" at bounding box center [982, 367] width 1127 height 60
type input "1;1"
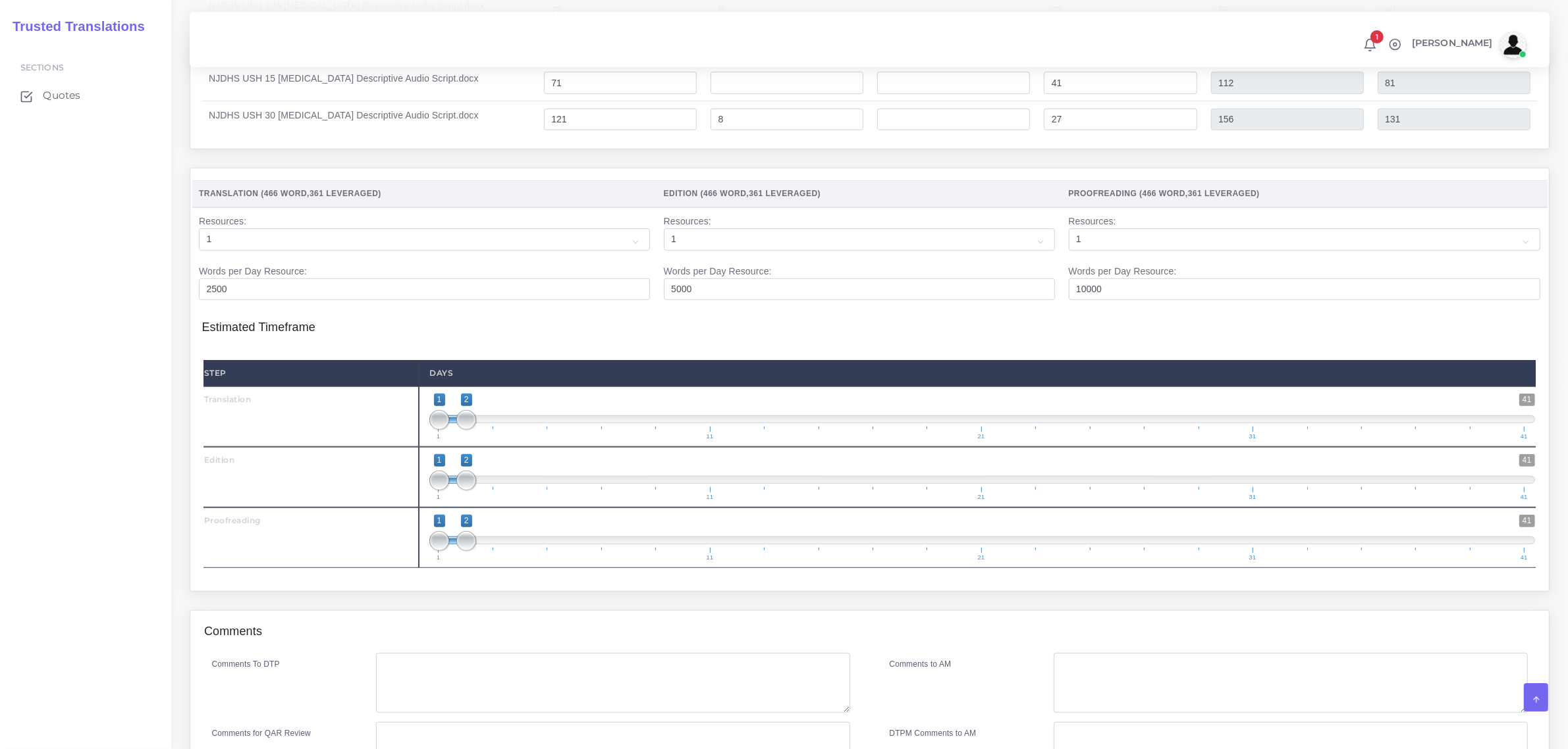
scroll to position [1235, 0]
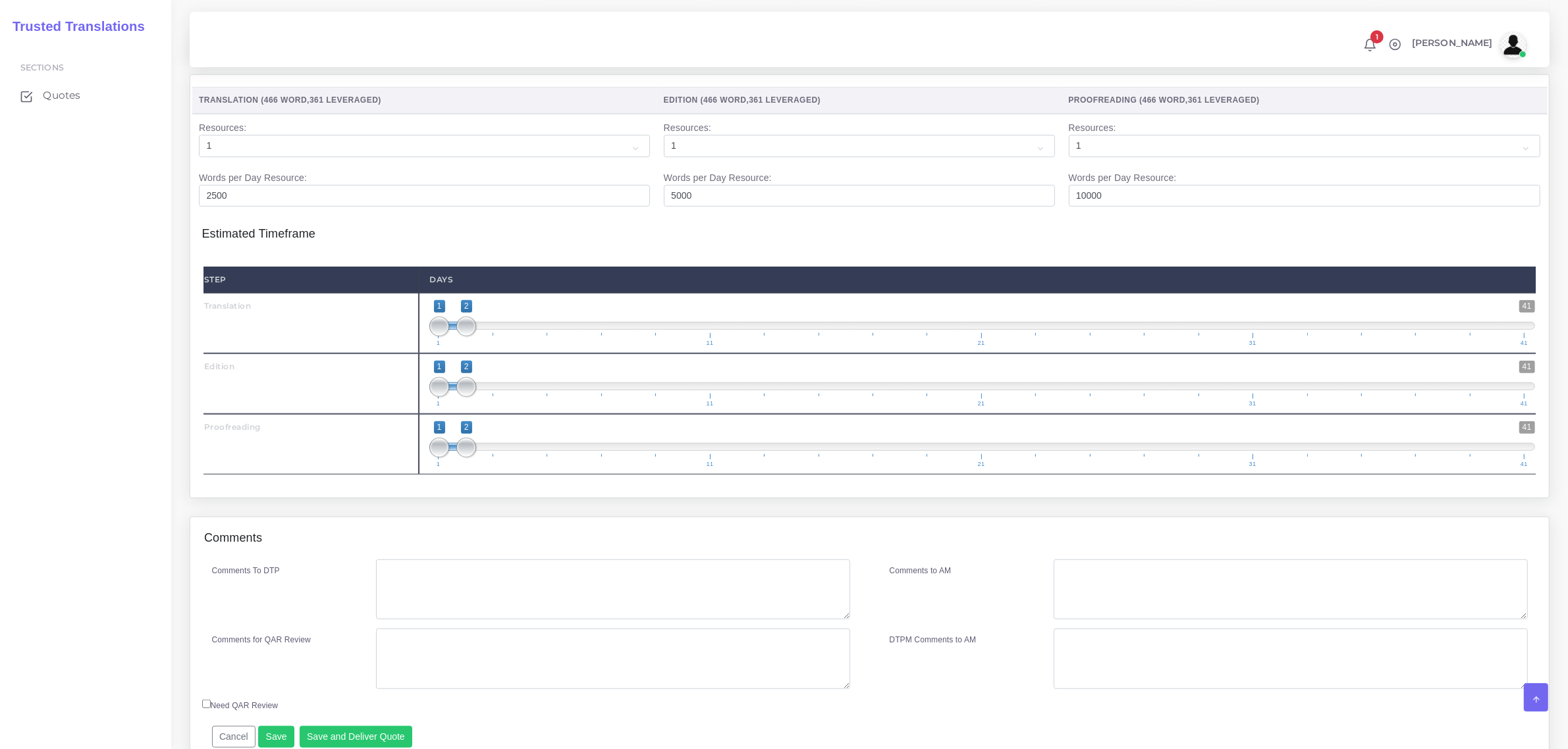
type input "1;1"
drag, startPoint x: 465, startPoint y: 361, endPoint x: 446, endPoint y: 393, distance: 37.2
click at [440, 346] on span "1 41 1 1 1 — 1 1 11 21 31 41" at bounding box center [981, 323] width 1106 height 46
type input "1;1"
drag, startPoint x: 460, startPoint y: 415, endPoint x: 438, endPoint y: 465, distance: 54.6
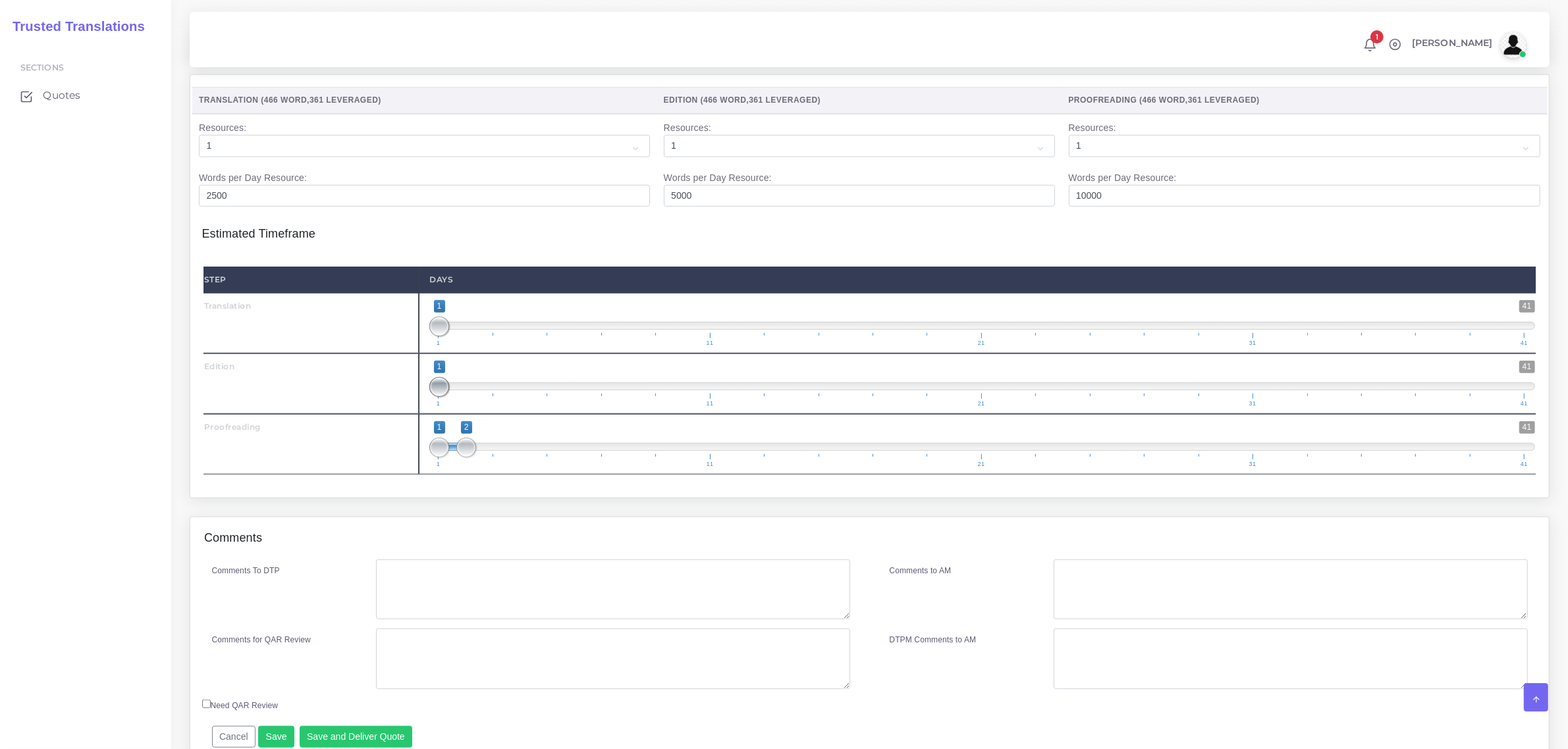
click at [423, 445] on div "Step Days Translation 1 41 1 1 1 — 1 1 11 21 31 41 1;1 1 41" at bounding box center [869, 370] width 1332 height 208
type input "2;2"
drag, startPoint x: 452, startPoint y: 475, endPoint x: 469, endPoint y: 478, distance: 17.3
click at [466, 457] on span at bounding box center [466, 447] width 20 height 20
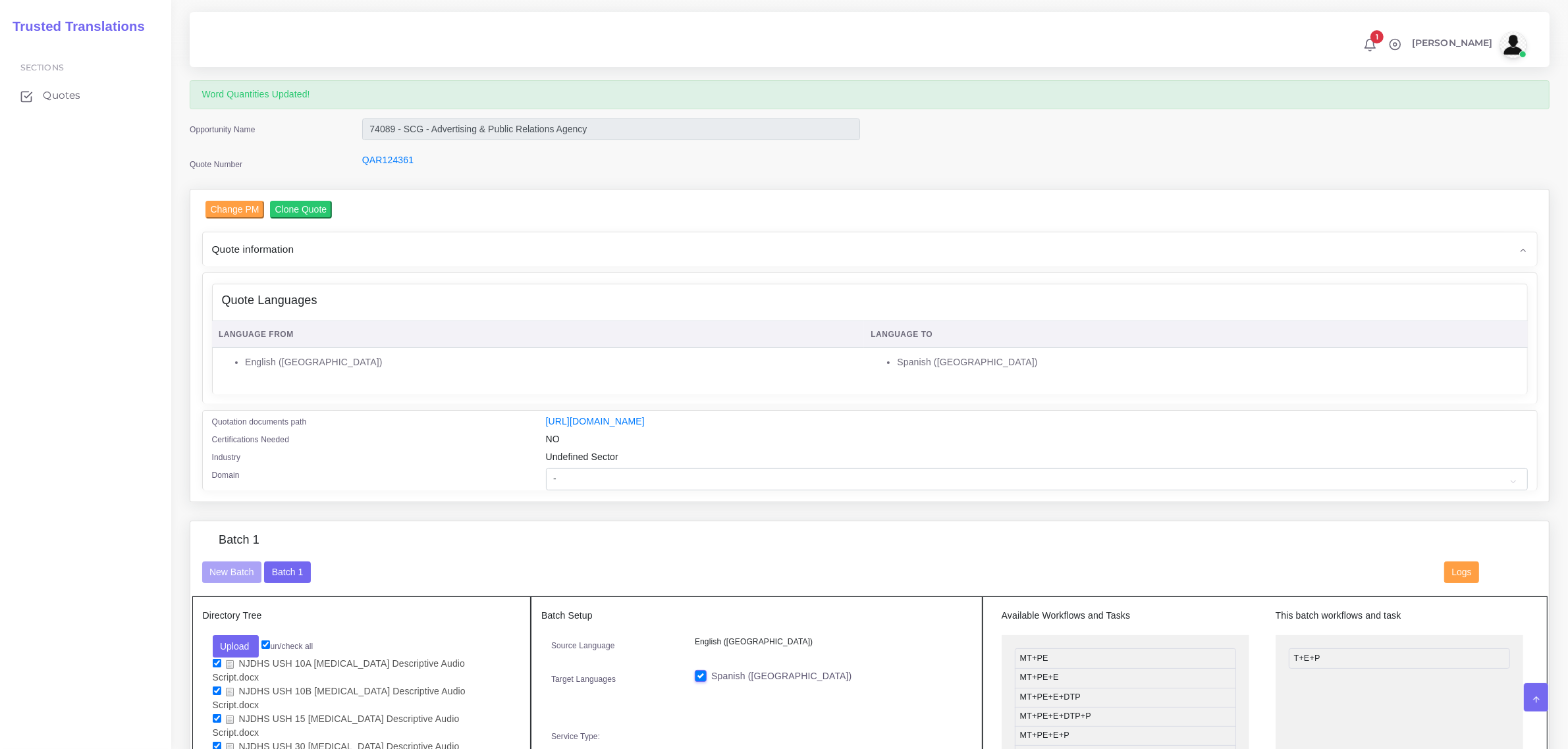
scroll to position [0, 0]
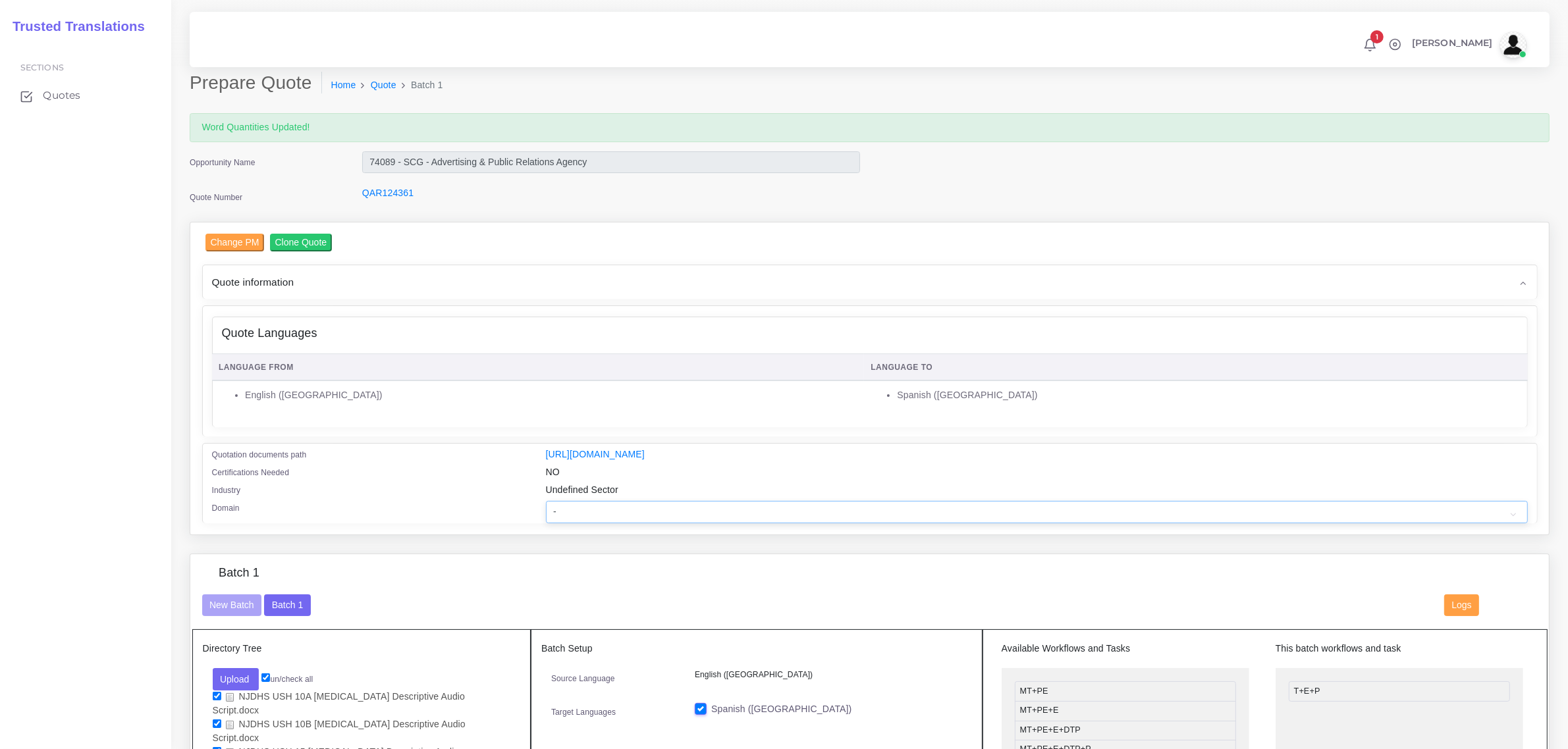
click at [635, 505] on select "- Advertising and Media Agriculture, Forestry and Fishing Architecture, Buildin…" at bounding box center [1037, 512] width 982 height 22
click at [546, 501] on select "- Advertising and Media Agriculture, Forestry and Fishing Architecture, Buildin…" at bounding box center [1037, 512] width 982 height 22
click at [649, 517] on select "- Advertising and Media Agriculture, Forestry and Fishing Architecture, Buildin…" at bounding box center [1037, 512] width 982 height 22
select select "Healthcare and Health Sciences"
click at [546, 501] on select "- Advertising and Media Agriculture, Forestry and Fishing Architecture, Buildin…" at bounding box center [1037, 512] width 982 height 22
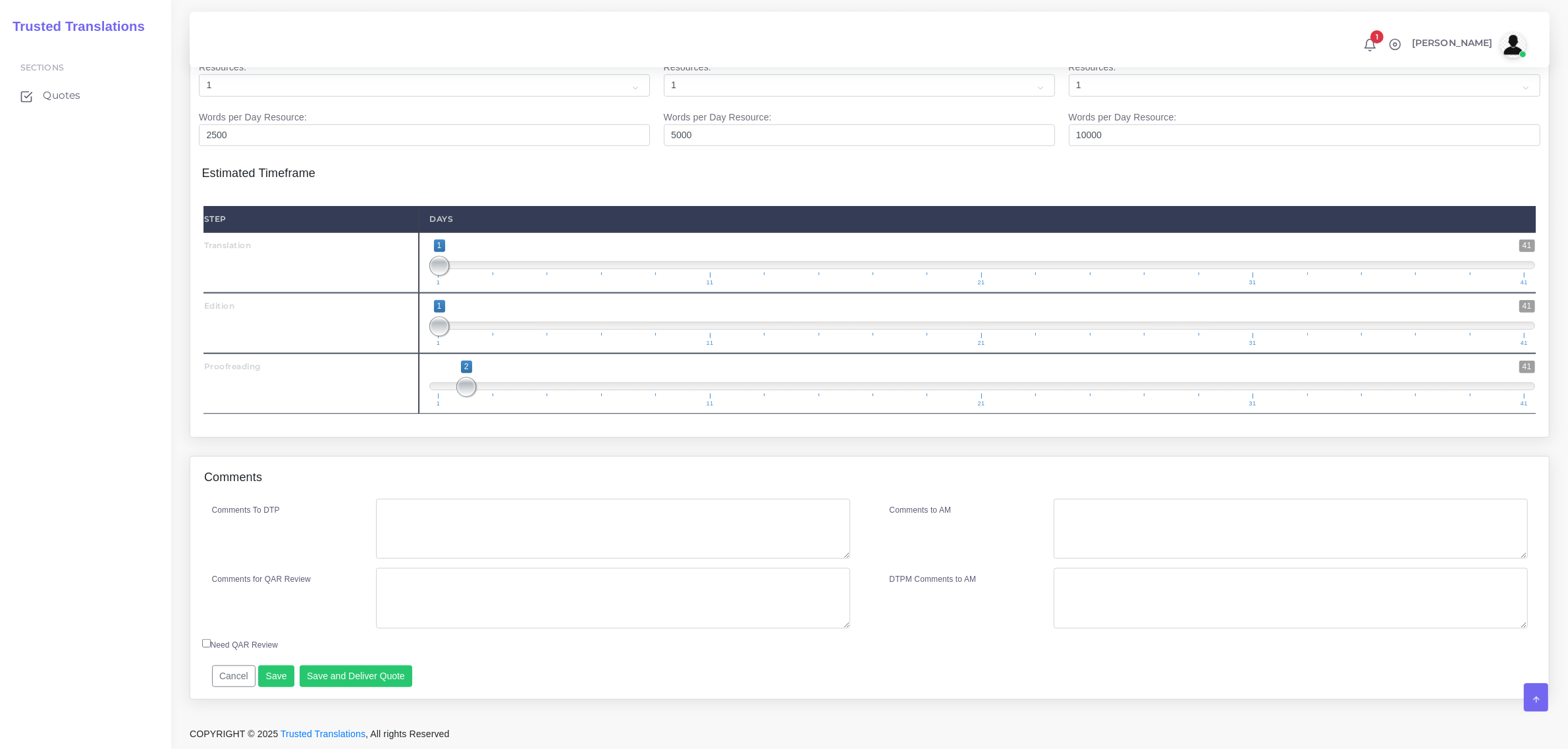
scroll to position [1324, 0]
click at [372, 679] on button "Save and Deliver Quote" at bounding box center [356, 676] width 113 height 22
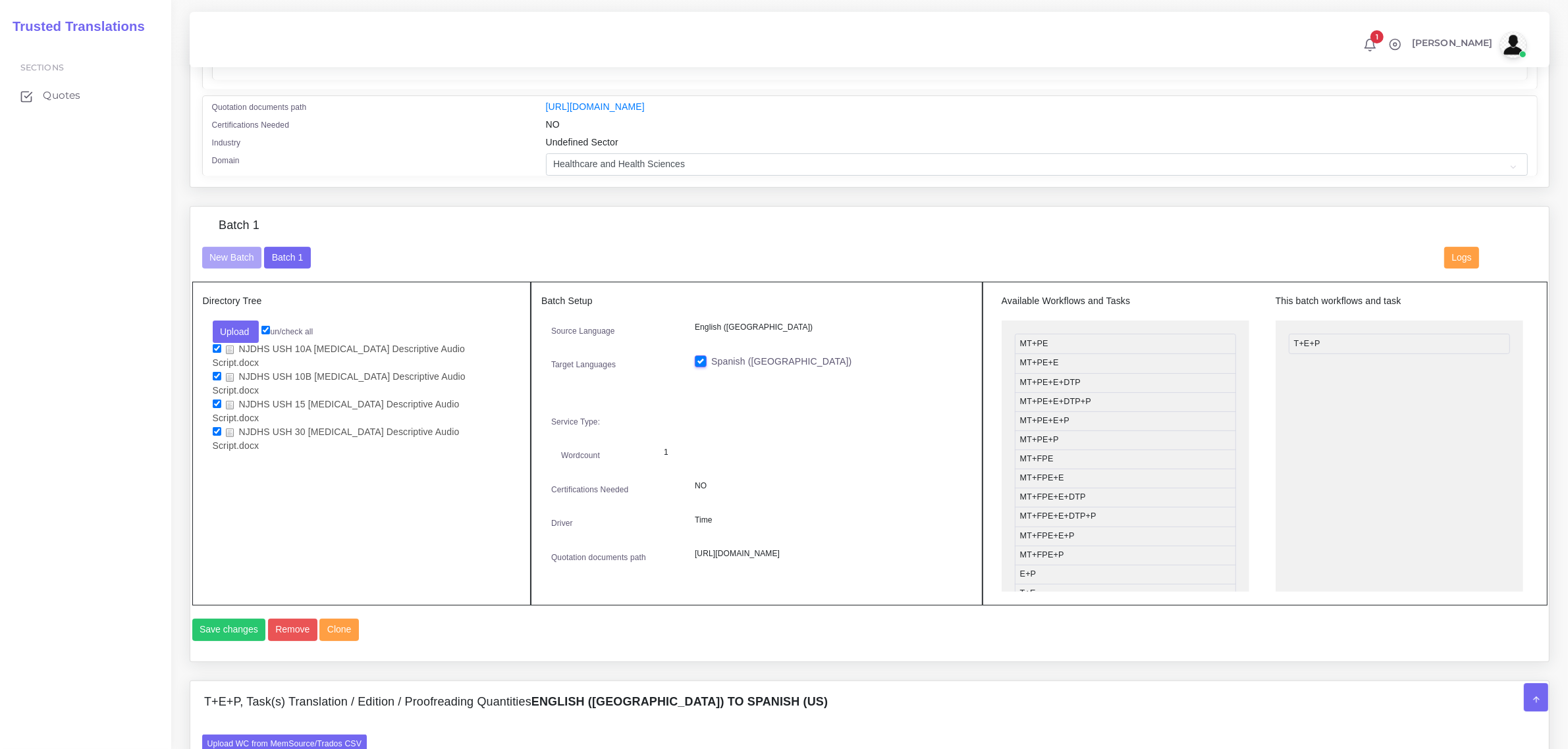
scroll to position [337, 0]
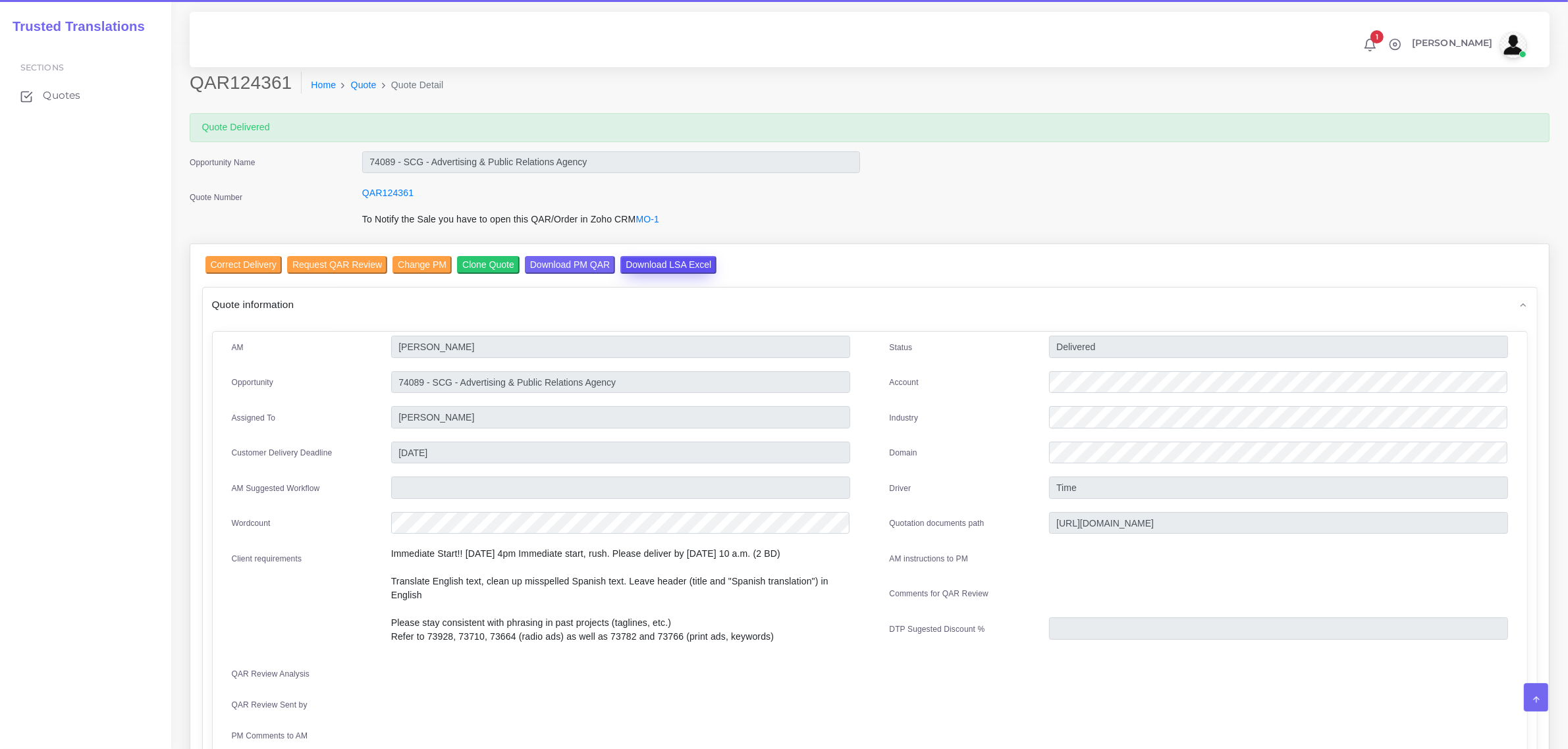
click at [649, 262] on input "Download LSA Excel" at bounding box center [669, 265] width 96 height 17
